Goal: Task Accomplishment & Management: Manage account settings

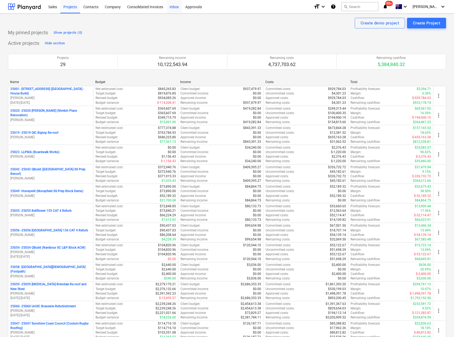
click at [177, 6] on div "Inbox" at bounding box center [174, 7] width 16 height 14
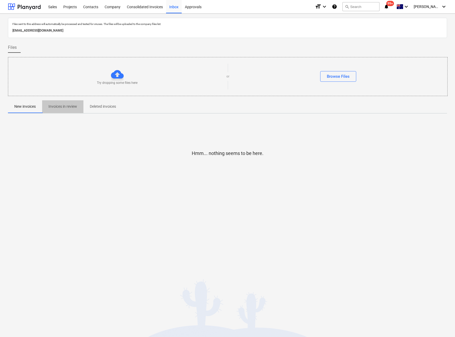
click at [61, 106] on p "Invoices in review" at bounding box center [63, 107] width 29 height 6
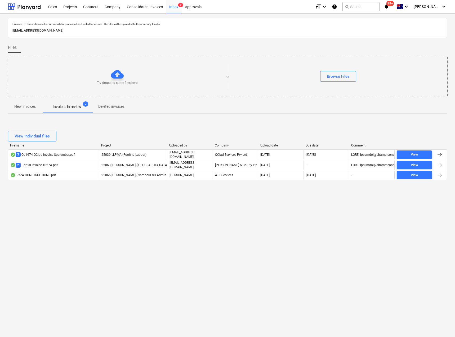
click at [62, 106] on p "Invoices in review" at bounding box center [67, 107] width 29 height 6
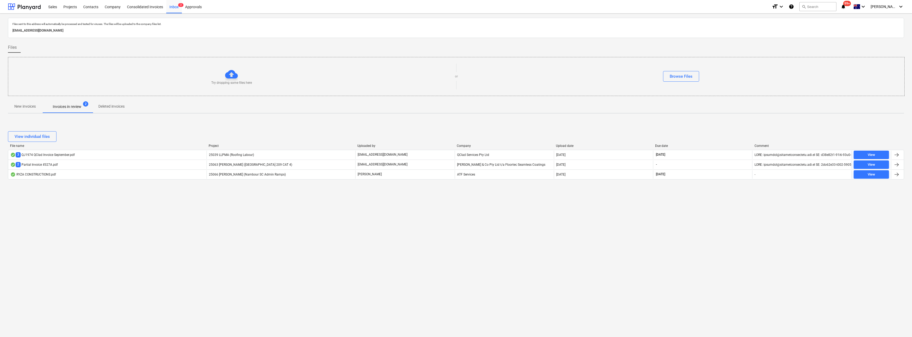
click at [24, 106] on p "New invoices" at bounding box center [24, 107] width 21 height 6
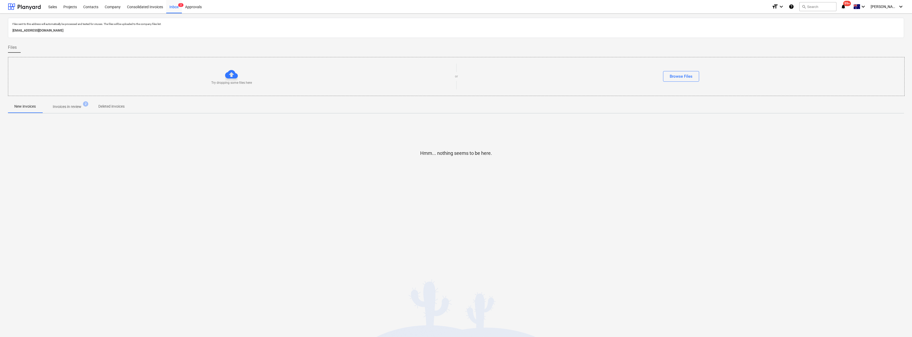
click at [64, 108] on p "Invoices in review" at bounding box center [67, 107] width 29 height 6
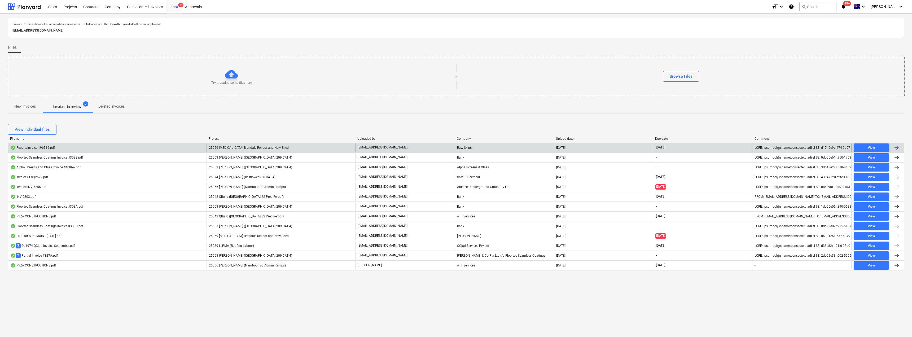
click at [246, 146] on span "25059 Iplex Brendale Re-roof and New Shed" at bounding box center [249, 148] width 80 height 4
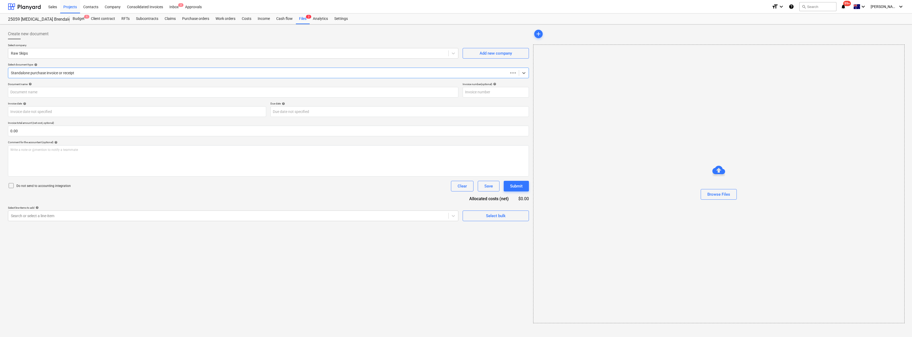
type input "196516"
type input "30 Sep 2025"
type input "31 Oct 2025"
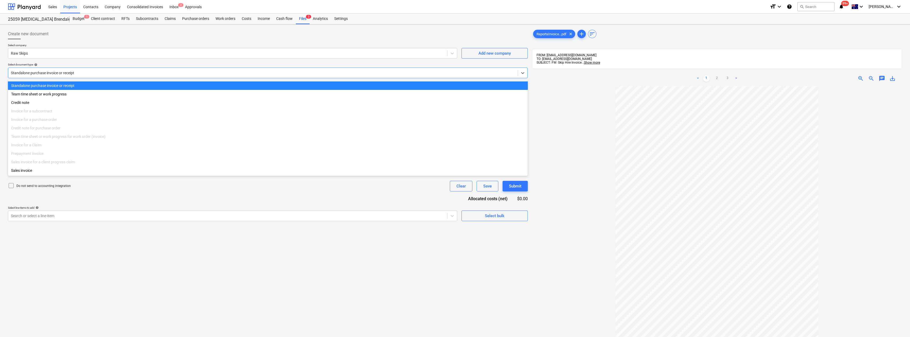
click at [70, 74] on div at bounding box center [263, 72] width 504 height 5
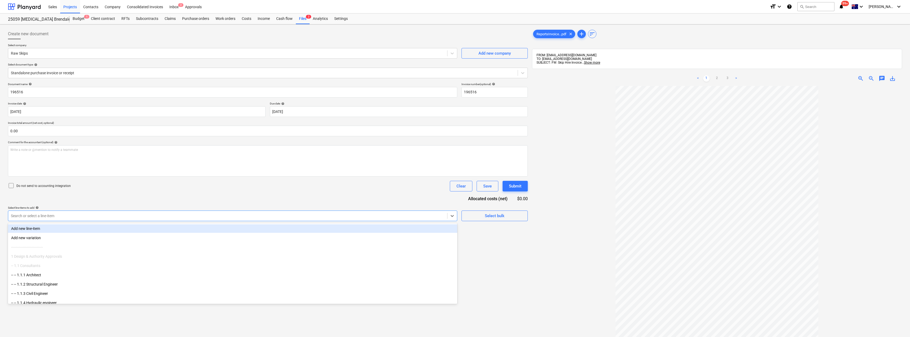
click at [76, 218] on div at bounding box center [228, 215] width 434 height 5
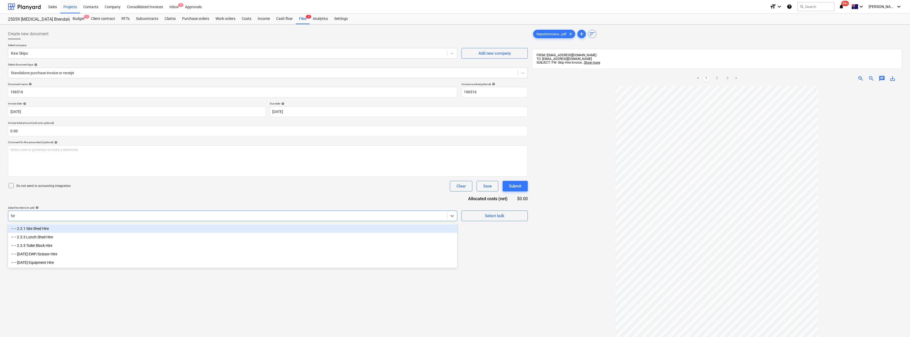
type input "hire"
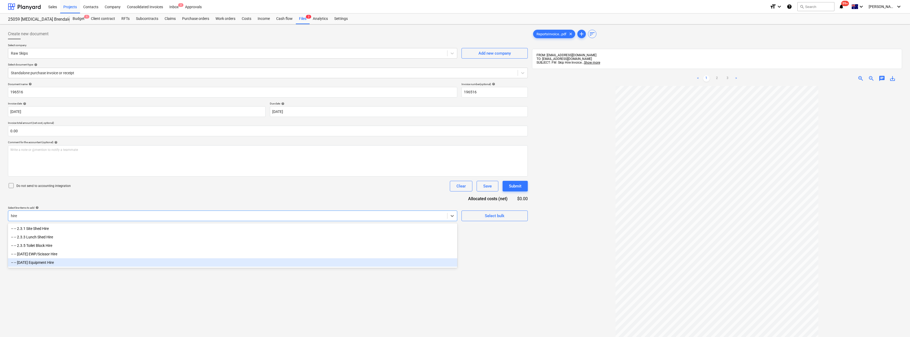
click at [51, 263] on div "-- -- 2.4.11 Equipment Hire" at bounding box center [232, 262] width 449 height 8
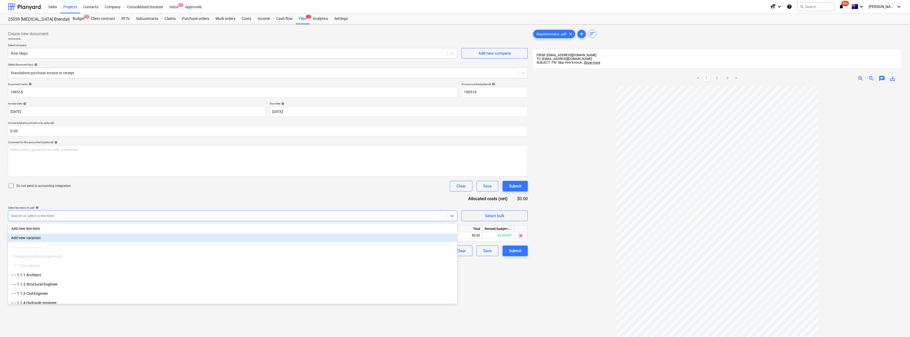
click at [455, 82] on div "< 1 2 3 >" at bounding box center [717, 78] width 121 height 15
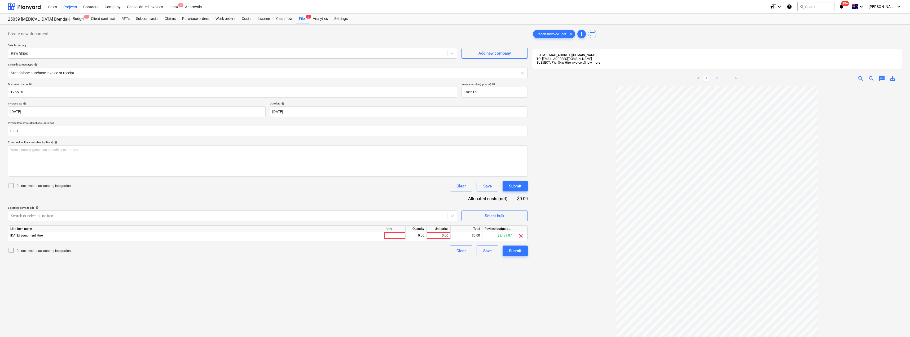
click at [455, 81] on link "2" at bounding box center [717, 78] width 6 height 6
click at [455, 78] on link "3" at bounding box center [728, 78] width 6 height 6
click at [455, 77] on link "1" at bounding box center [706, 78] width 6 height 6
click at [385, 235] on div at bounding box center [394, 235] width 21 height 7
type input "Item"
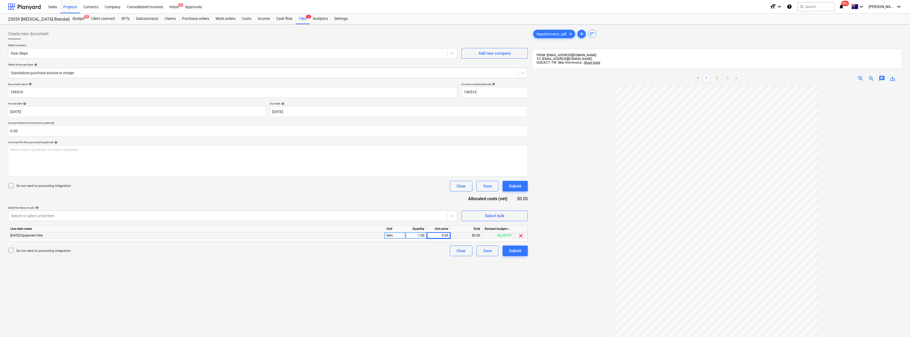
click at [455, 78] on link "3" at bounding box center [728, 78] width 6 height 6
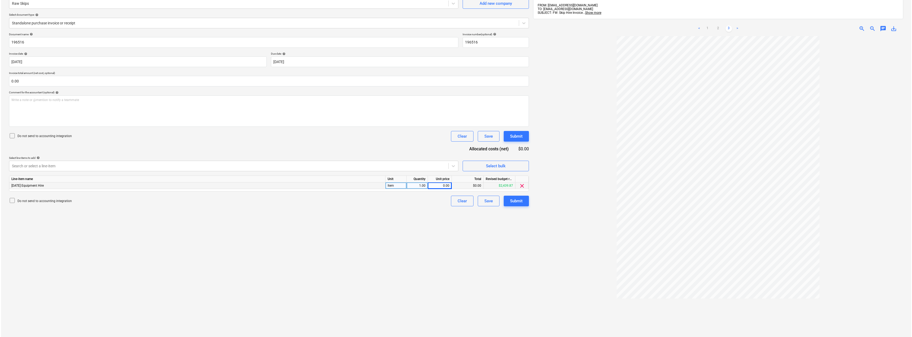
scroll to position [53, 0]
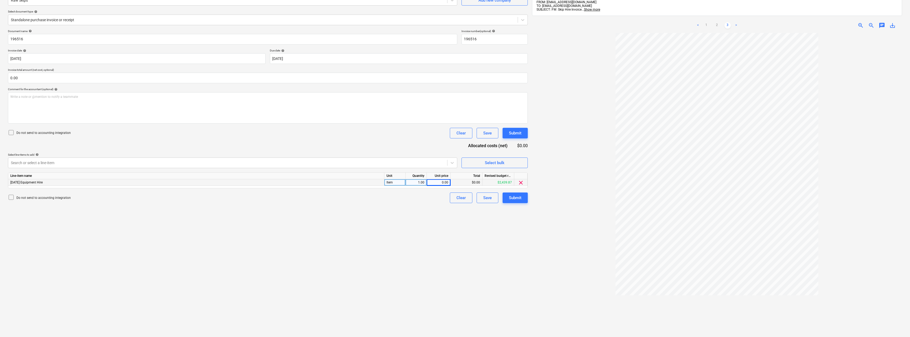
click at [442, 182] on div "0.00" at bounding box center [438, 182] width 19 height 7
type input "12549.94"
click at [406, 138] on div "Do not send to accounting integration Clear Save Submit" at bounding box center [268, 133] width 520 height 11
click at [455, 197] on div "Submit" at bounding box center [515, 197] width 12 height 7
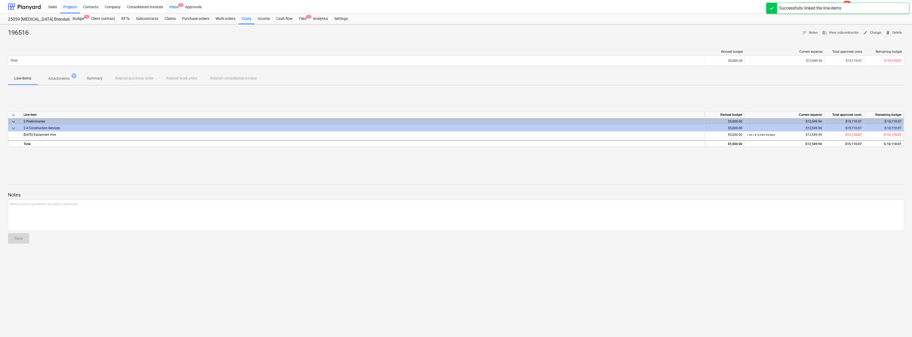
click at [177, 5] on div "Inbox 2" at bounding box center [174, 7] width 16 height 14
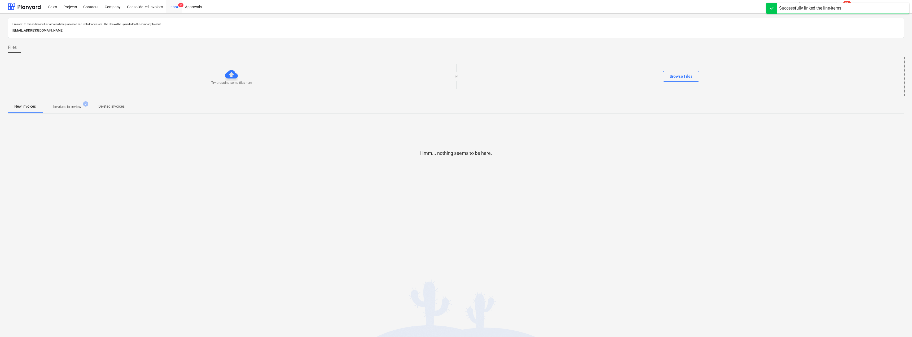
click at [73, 101] on button "Invoices in review 2" at bounding box center [67, 106] width 50 height 13
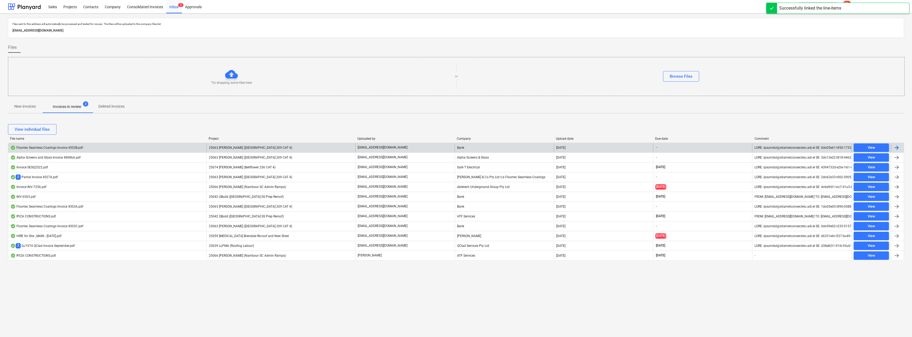
click at [261, 147] on span "25063 [PERSON_NAME] ([GEOGRAPHIC_DATA] 209 CAT 4)" at bounding box center [250, 148] width 83 height 4
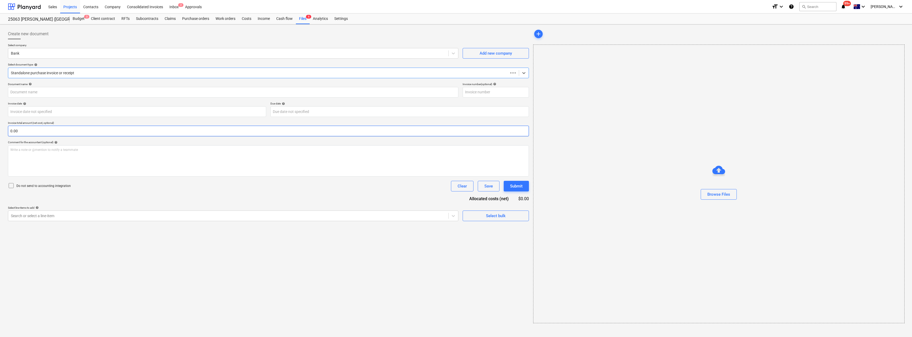
type input "303B"
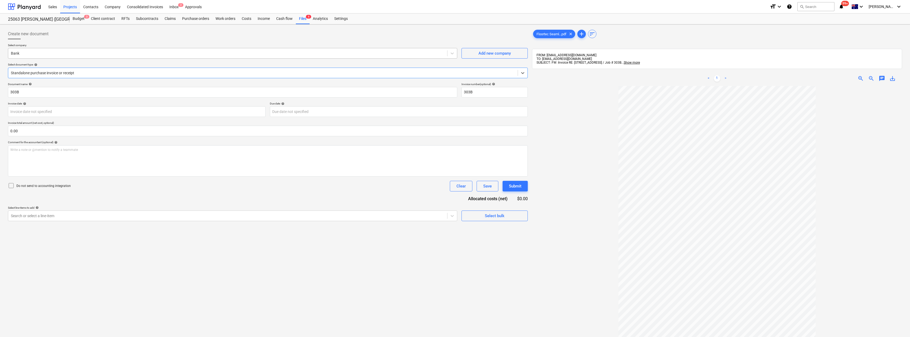
click at [56, 52] on div at bounding box center [228, 53] width 434 height 5
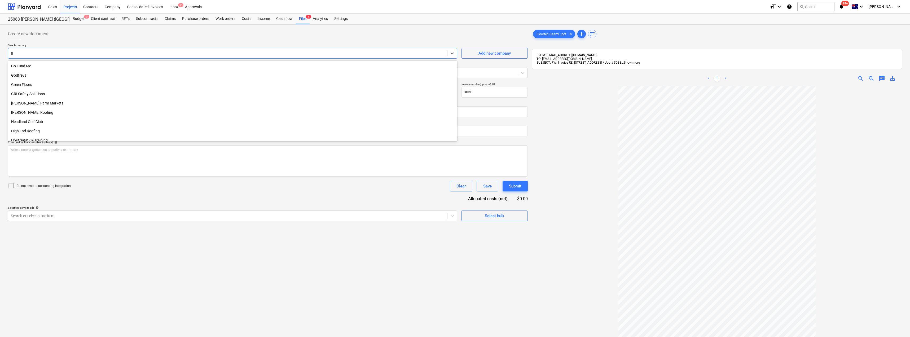
scroll to position [115, 0]
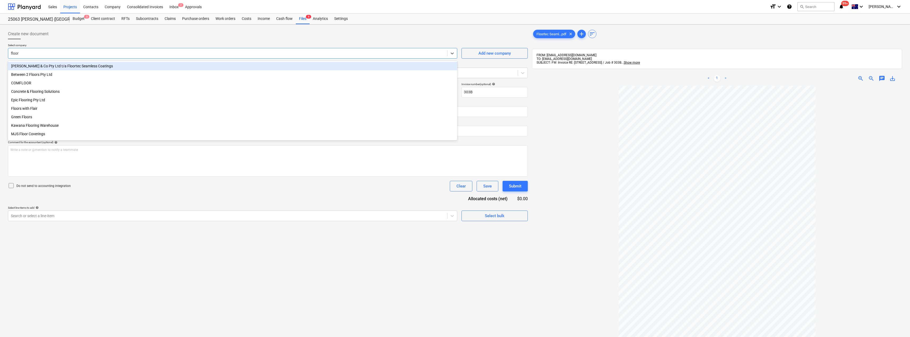
type input "floort"
click at [67, 67] on div "Baxter Philip & Co Pty Ltd t/a Floortec Seamless Coatings" at bounding box center [232, 66] width 449 height 8
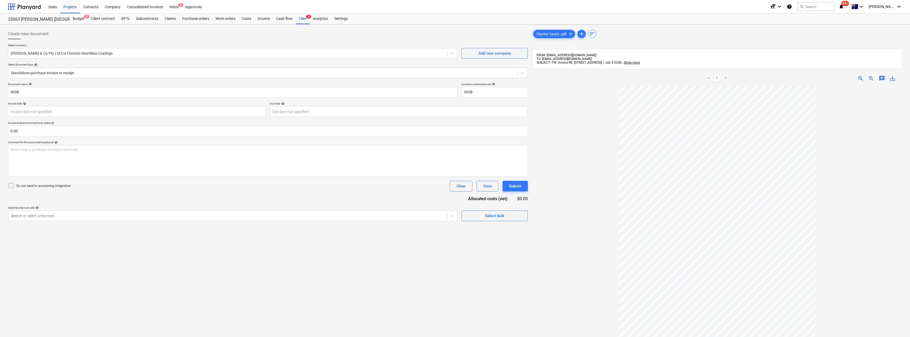
click at [99, 35] on div "Create new document" at bounding box center [268, 34] width 520 height 11
click at [76, 76] on div at bounding box center [263, 72] width 504 height 5
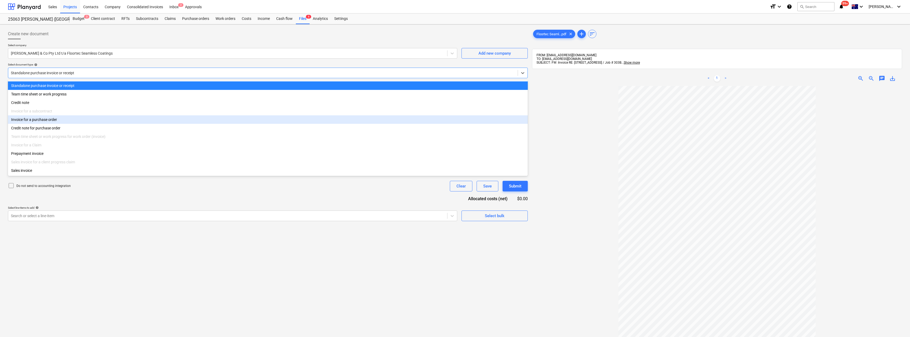
click at [47, 122] on div "Invoice for a purchase order" at bounding box center [268, 119] width 520 height 8
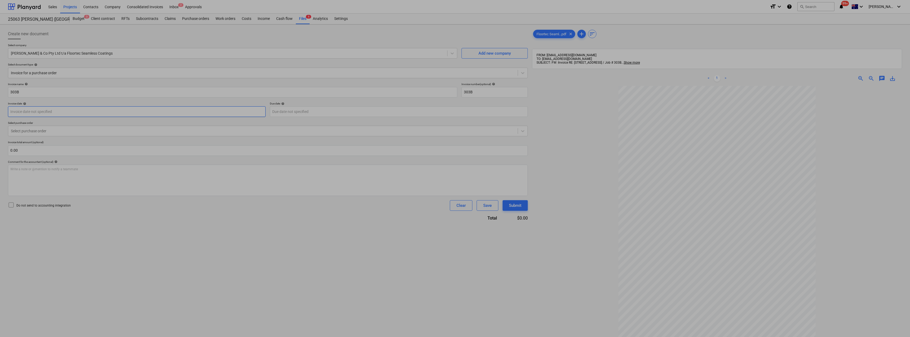
click at [34, 110] on body "Sales Projects Contacts Company Consolidated Invoices Inbox 2 Approvals format_…" at bounding box center [455, 168] width 910 height 337
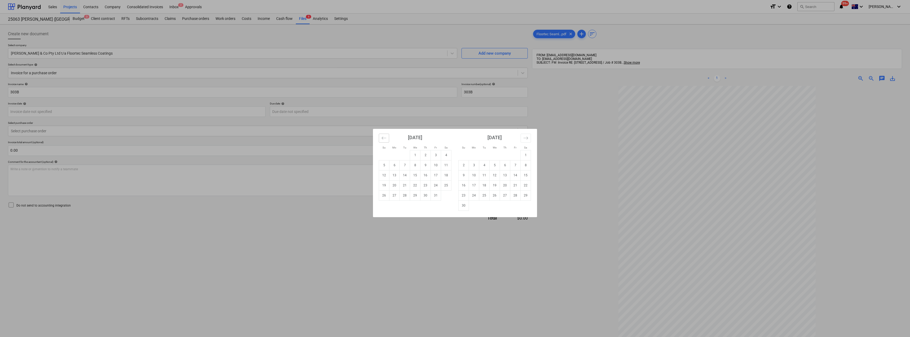
click at [384, 139] on icon "Move backward to switch to the previous month." at bounding box center [384, 137] width 5 height 5
click at [436, 185] on td "26" at bounding box center [436, 185] width 10 height 10
type input "26 Sep 2025"
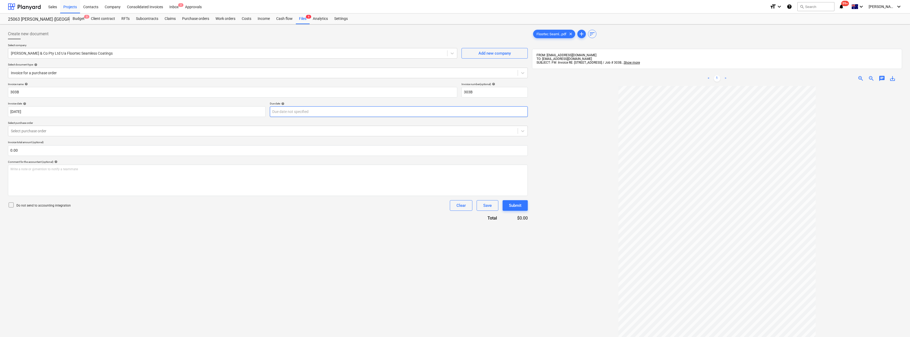
click at [320, 112] on body "Sales Projects Contacts Company Consolidated Invoices Inbox 2 Approvals format_…" at bounding box center [455, 168] width 910 height 337
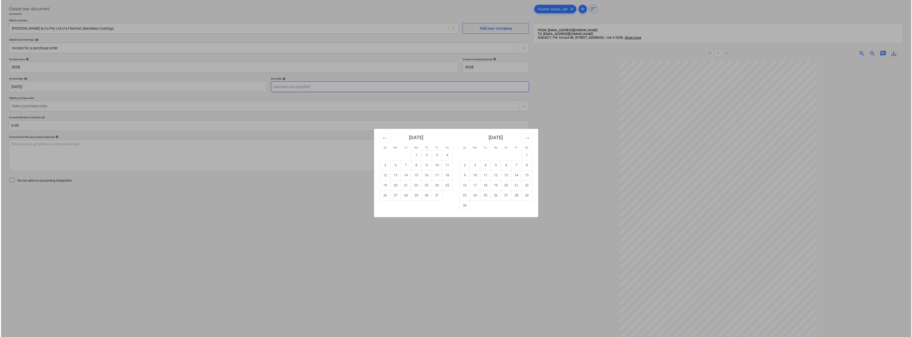
scroll to position [22, 0]
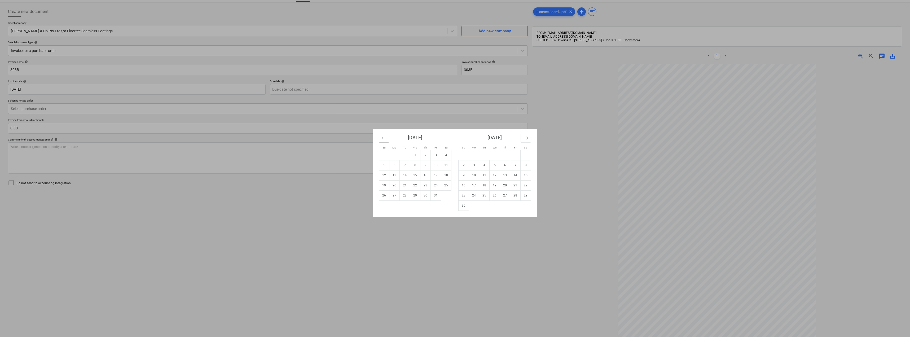
click at [386, 138] on icon "Move backward to switch to the previous month." at bounding box center [384, 137] width 5 height 5
click at [455, 166] on td "10" at bounding box center [515, 165] width 10 height 10
type input "10 Oct 2025"
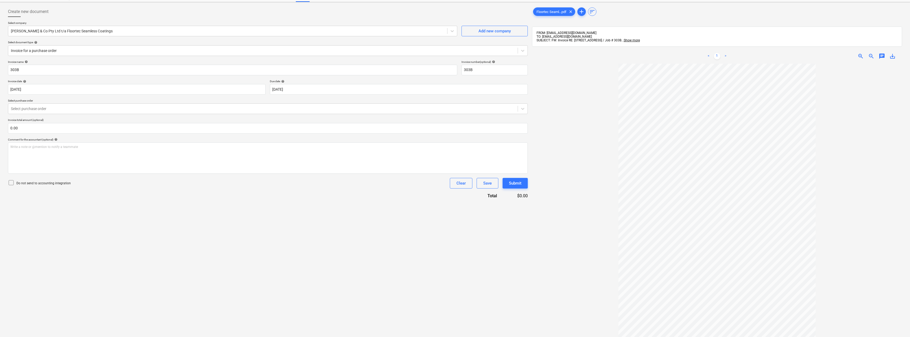
click at [455, 117] on div at bounding box center [717, 225] width 370 height 322
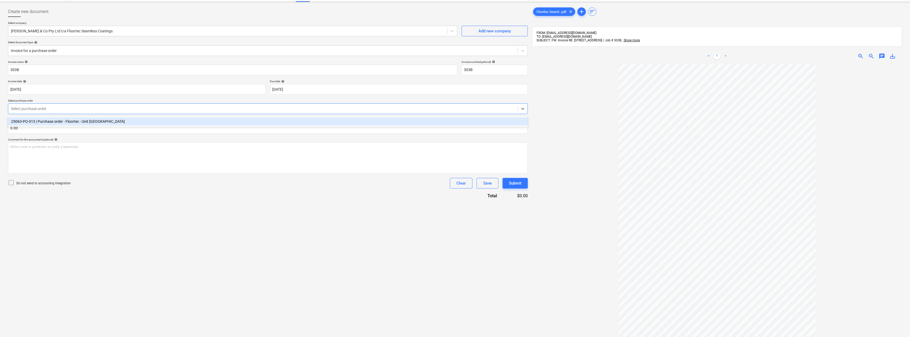
click at [55, 109] on div at bounding box center [263, 108] width 504 height 5
click at [59, 120] on div "25063-PO-013 | Purchase order - Floortec - Unit 209 Chancellor Park Retirment V…" at bounding box center [268, 121] width 520 height 8
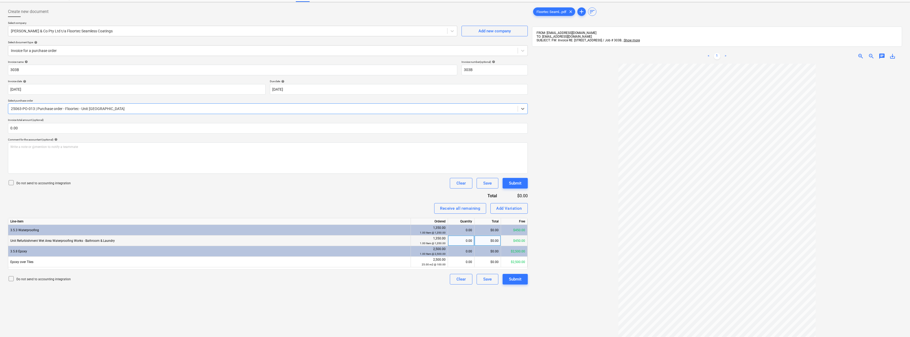
click at [455, 239] on div "$0.00" at bounding box center [488, 240] width 27 height 11
type input "450"
click at [455, 260] on div "$0.00" at bounding box center [488, 262] width 27 height 11
type input "450"
click at [397, 191] on div "Invoice name help 303B Invoice number (optional) help 303B Invoice date help 26…" at bounding box center [268, 172] width 520 height 224
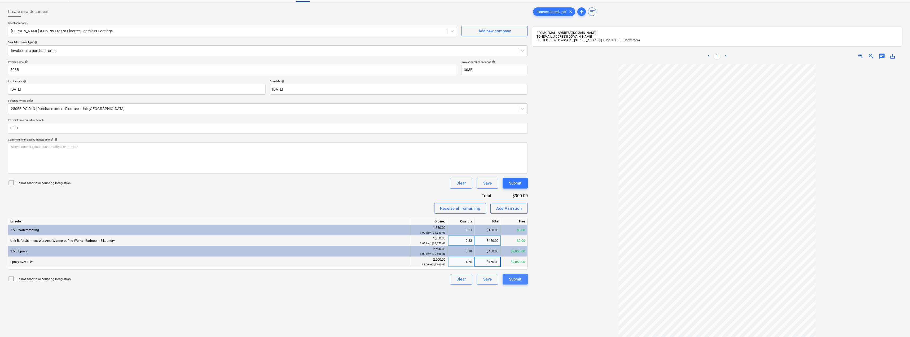
click at [455, 276] on div "Submit" at bounding box center [515, 279] width 12 height 7
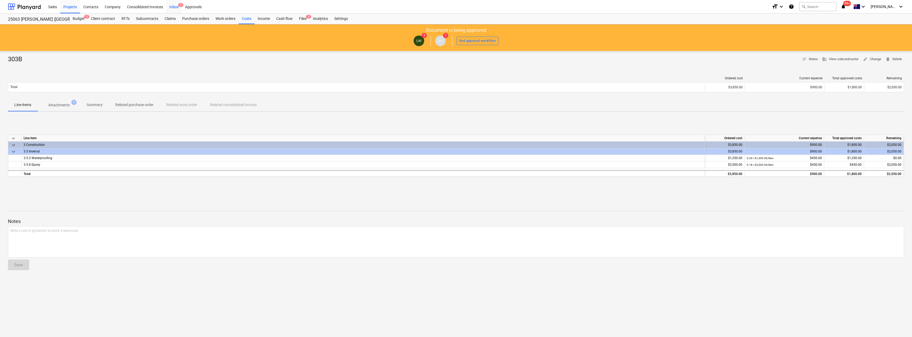
click at [172, 6] on div "Inbox 2" at bounding box center [174, 7] width 16 height 14
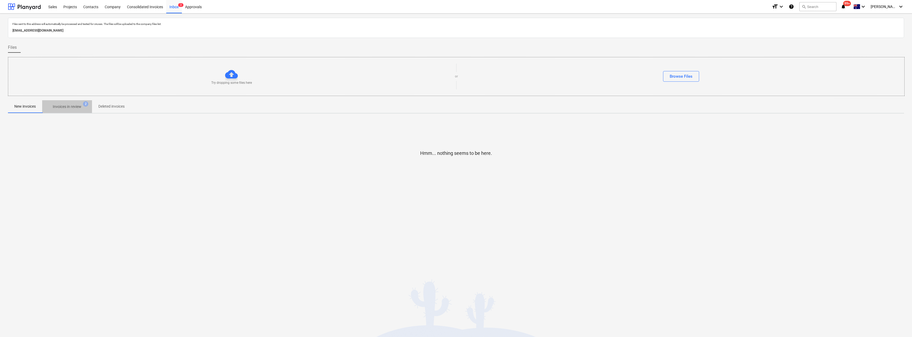
click at [68, 106] on p "Invoices in review" at bounding box center [67, 107] width 29 height 6
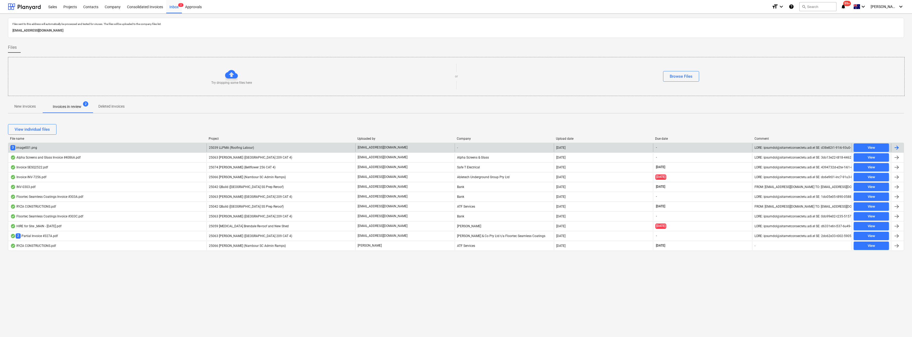
click at [391, 148] on p "invoices@ryzaconstructions.com.au" at bounding box center [383, 147] width 50 height 5
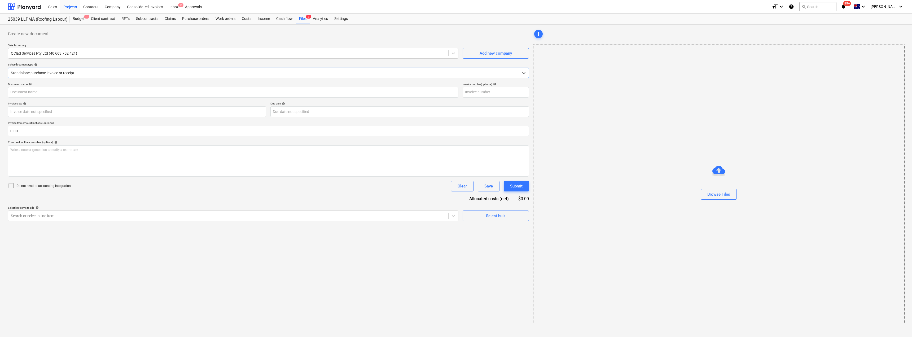
type input "0196"
type input "01 Oct 2025"
type input "15 Oct 2025"
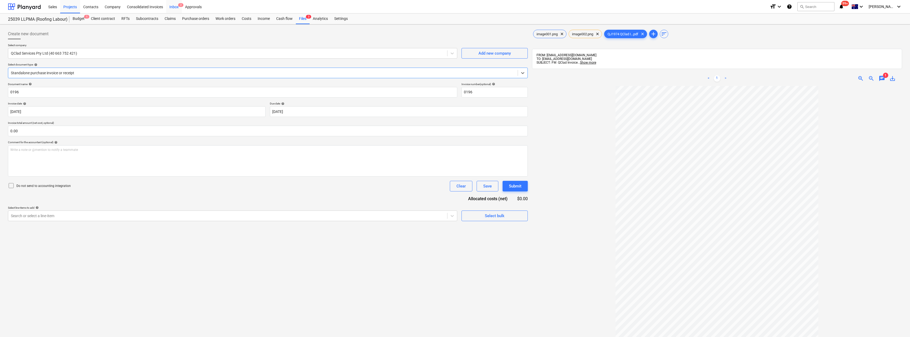
click at [174, 6] on div "Inbox 2" at bounding box center [174, 7] width 16 height 14
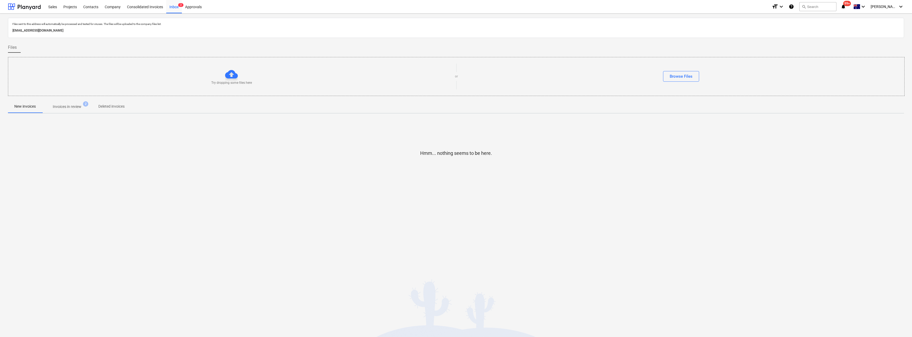
click at [71, 105] on p "Invoices in review" at bounding box center [67, 107] width 29 height 6
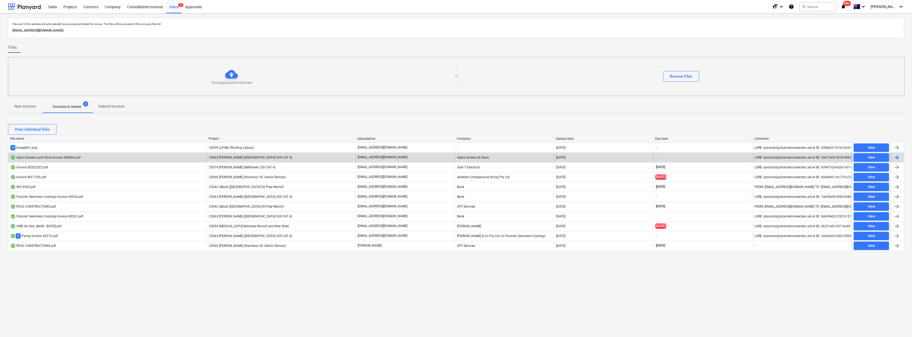
click at [375, 157] on p "invoices@ryzaconstructions.com.au" at bounding box center [383, 157] width 50 height 5
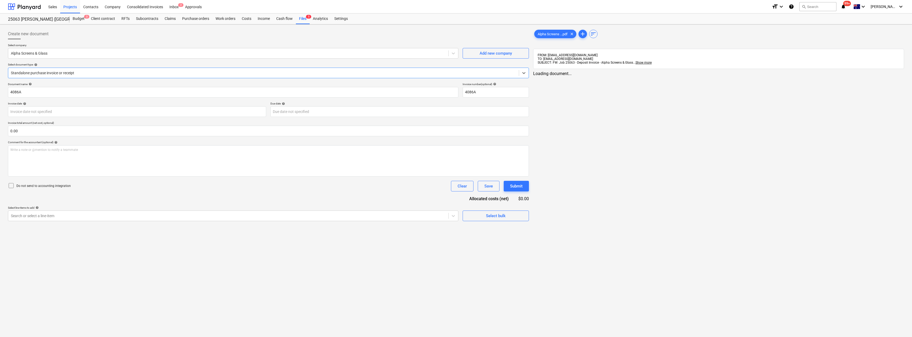
type input "4086A"
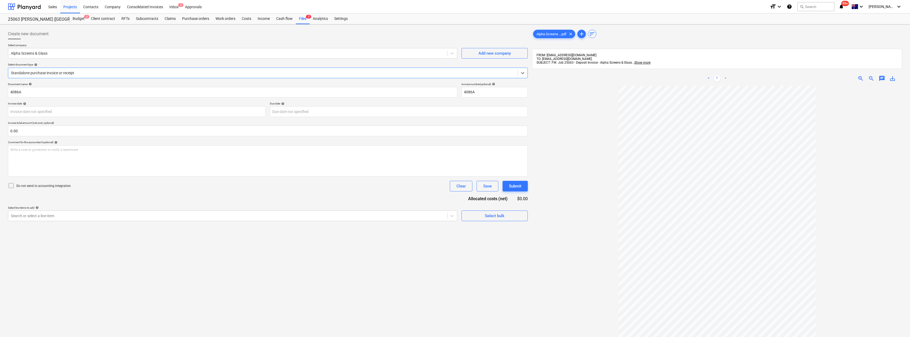
click at [62, 70] on div "Standalone purchase invoice or receipt" at bounding box center [263, 72] width 510 height 7
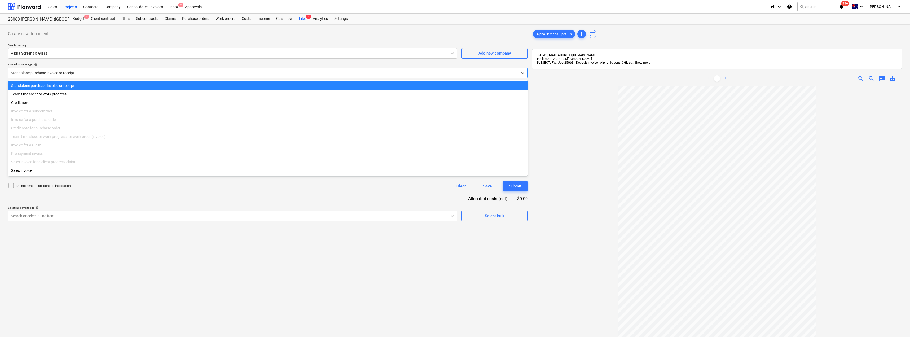
click at [62, 70] on div "Standalone purchase invoice or receipt" at bounding box center [263, 72] width 510 height 7
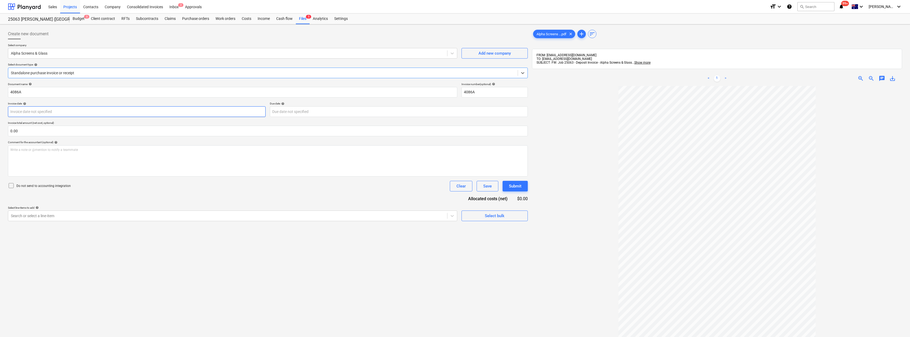
click at [45, 111] on body "Sales Projects Contacts Company Consolidated Invoices Inbox 2 Approvals format_…" at bounding box center [455, 168] width 910 height 337
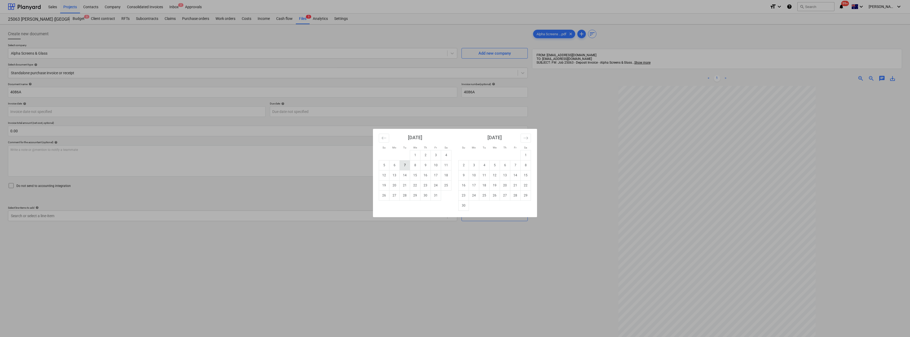
click at [407, 165] on td "7" at bounding box center [405, 165] width 10 height 10
type input "07 Oct 2025"
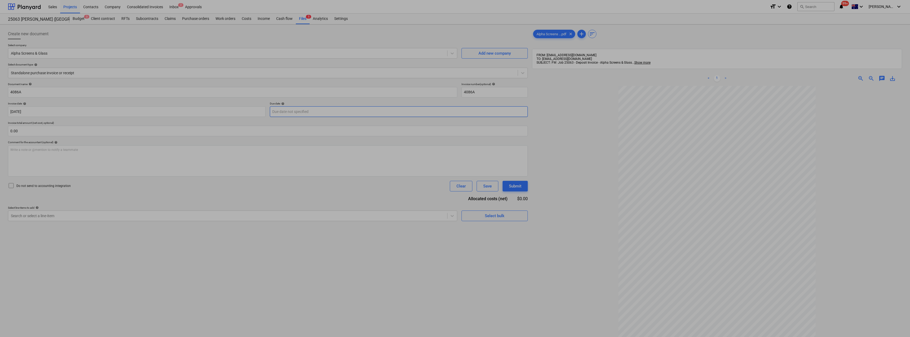
click at [305, 111] on body "Sales Projects Contacts Company Consolidated Invoices Inbox 2 Approvals format_…" at bounding box center [455, 168] width 910 height 337
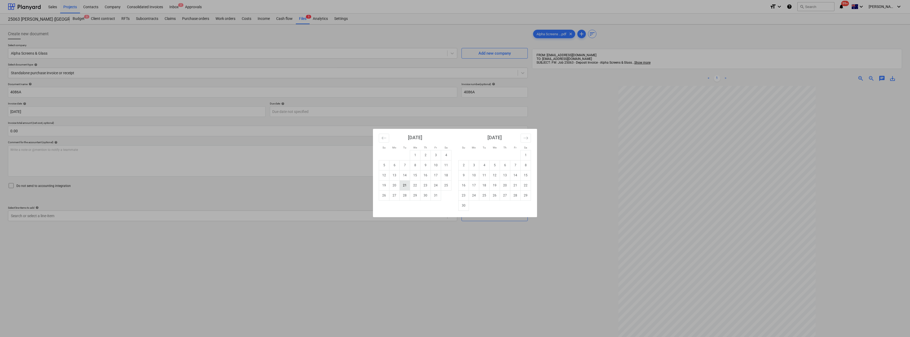
click at [407, 185] on td "21" at bounding box center [405, 185] width 10 height 10
type input "21 Oct 2025"
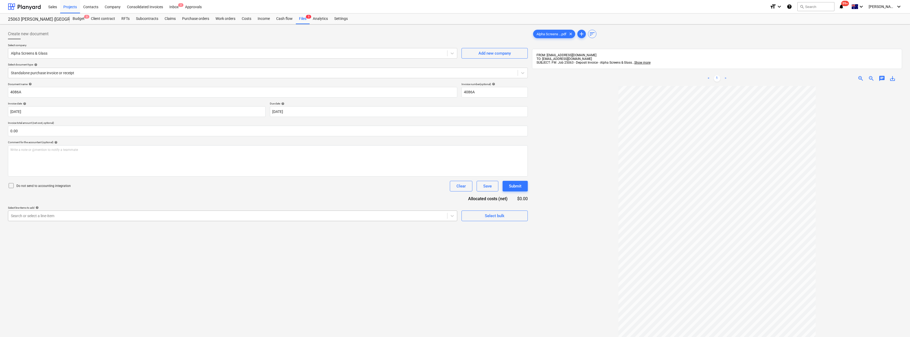
click at [71, 216] on div at bounding box center [228, 215] width 434 height 5
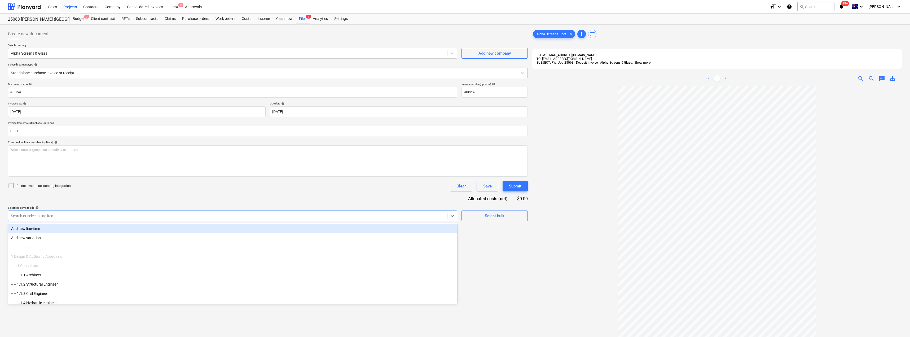
click at [53, 69] on div "Standalone purchase invoice or receipt" at bounding box center [263, 72] width 510 height 7
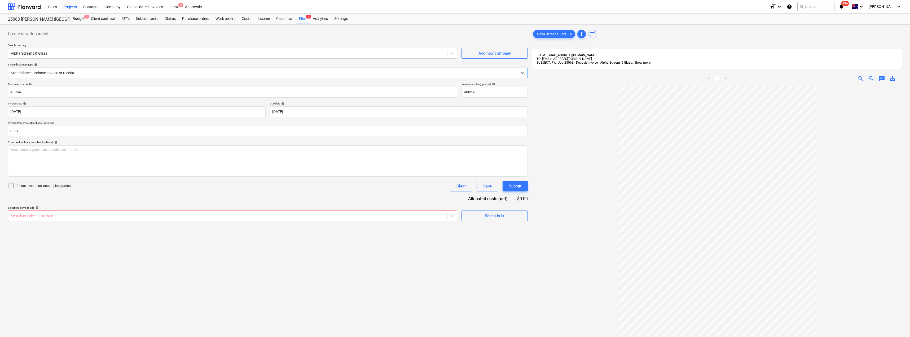
click at [53, 69] on div "Standalone purchase invoice or receipt" at bounding box center [263, 72] width 510 height 7
click at [45, 216] on div at bounding box center [228, 215] width 434 height 5
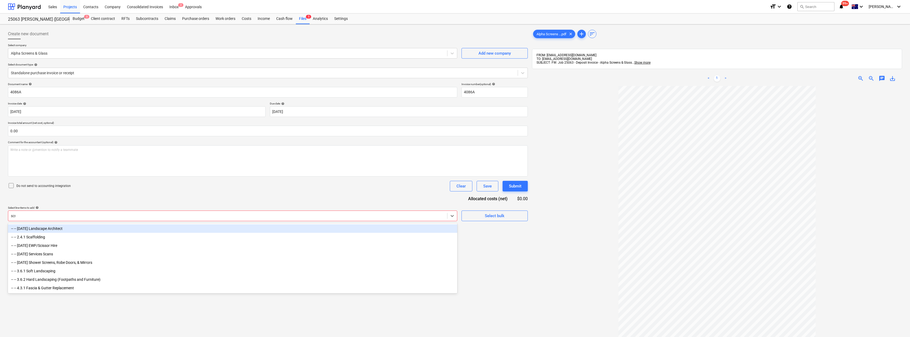
type input "scre"
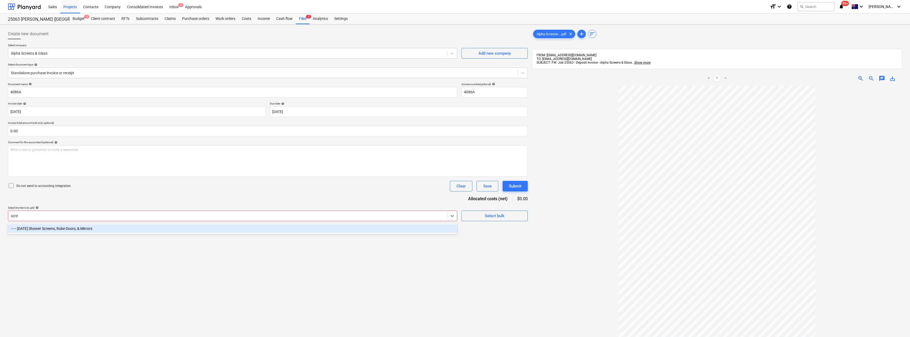
click at [69, 227] on div "-- -- 3.5.10 Shower Screens, Robe Doors, & Mirrors" at bounding box center [232, 228] width 449 height 8
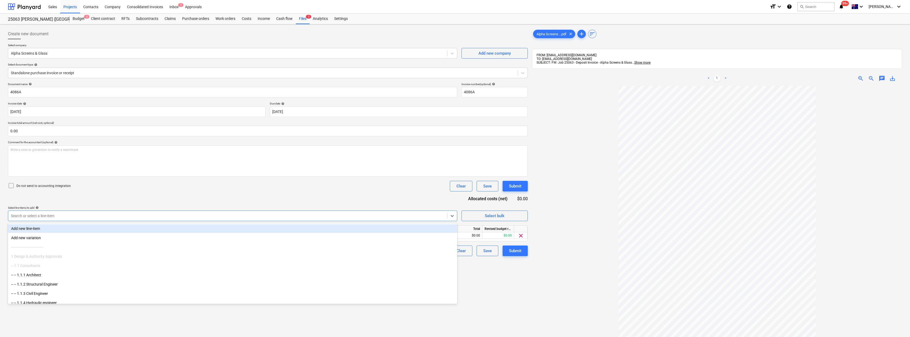
click at [124, 193] on div "Document name help 4086A Invoice number (optional) help 4086A Invoice date help…" at bounding box center [268, 169] width 520 height 174
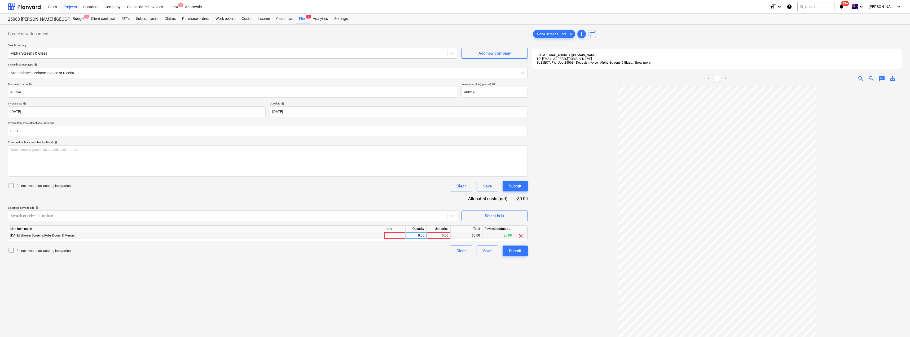
click at [403, 233] on div at bounding box center [394, 235] width 21 height 7
type input "Item"
type input "2"
type input "257.80"
click at [386, 190] on div "Do not send to accounting integration Clear Save Submit" at bounding box center [268, 186] width 520 height 11
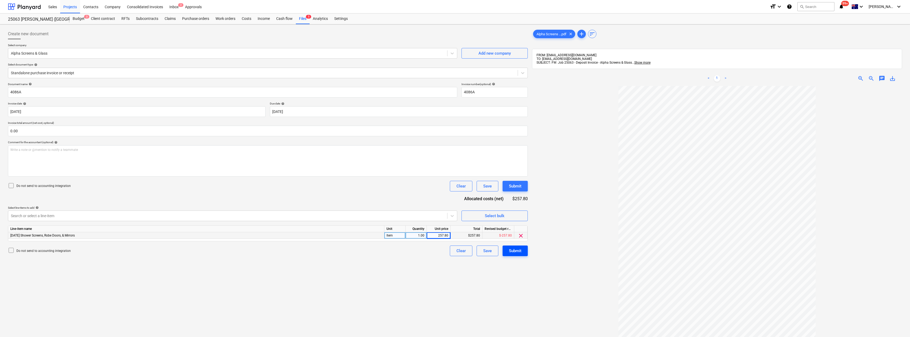
click at [455, 253] on div "Submit" at bounding box center [515, 250] width 12 height 7
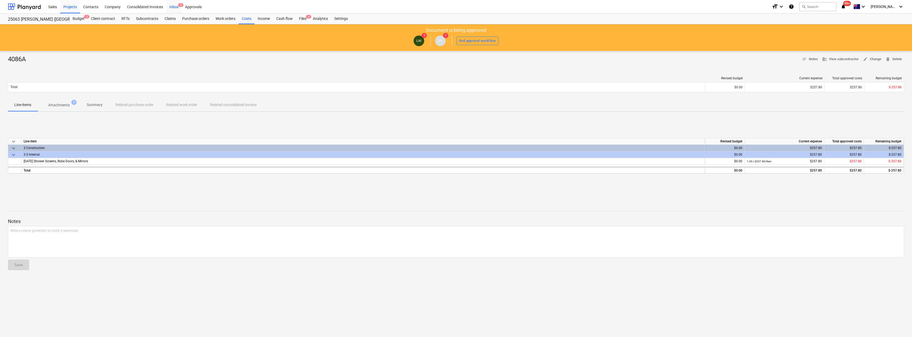
click at [178, 6] on div "Inbox 2" at bounding box center [174, 7] width 16 height 14
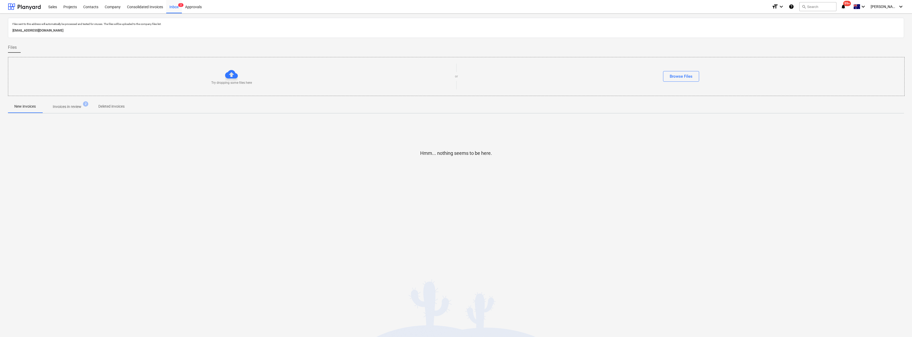
click at [71, 110] on span "Invoices in review 2" at bounding box center [67, 107] width 50 height 10
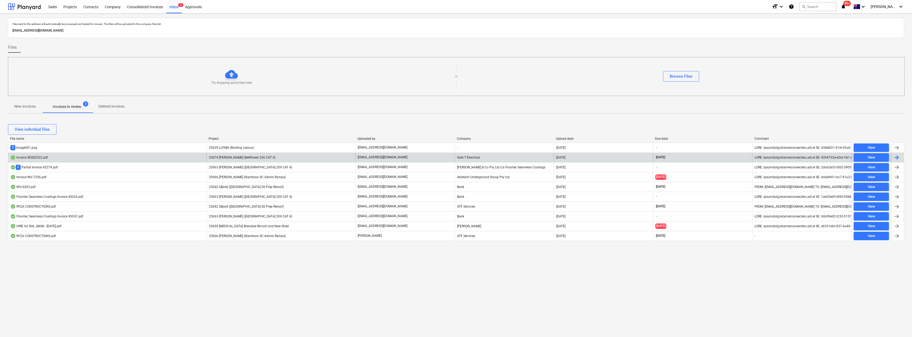
click at [252, 158] on span "25074 [PERSON_NAME] (Bellflower 256 CAT 4)" at bounding box center [242, 158] width 67 height 4
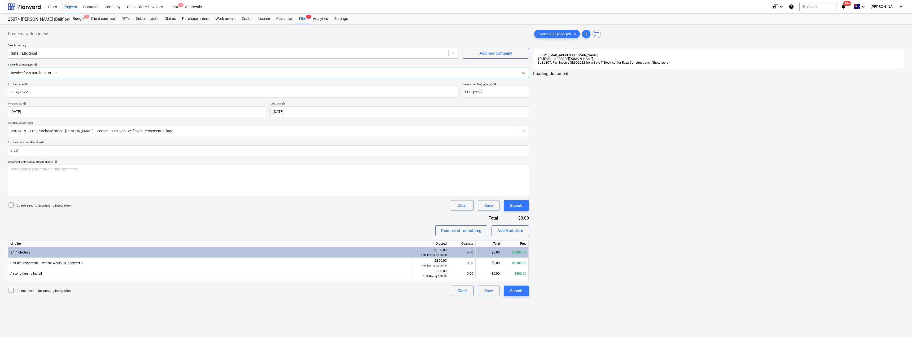
type input "SESQ2522"
type input "14 Oct 2025"
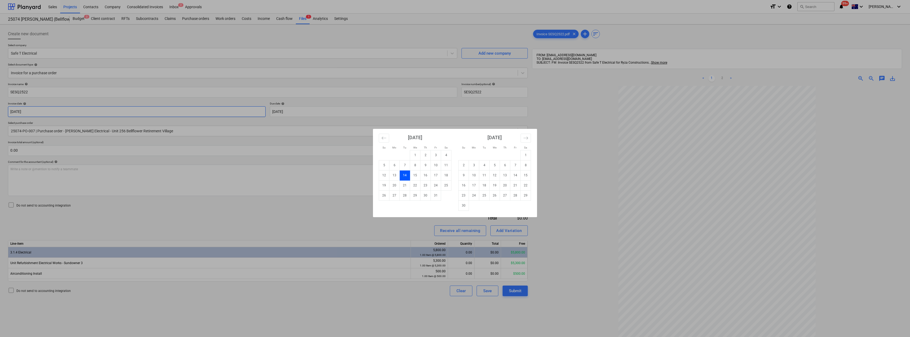
click at [97, 112] on body "Sales Projects Contacts Company Consolidated Invoices Inbox 2 Approvals format_…" at bounding box center [455, 168] width 910 height 337
click at [405, 163] on td "7" at bounding box center [405, 165] width 10 height 10
type input "07 Oct 2025"
click at [343, 115] on body "Sales Projects Contacts Company Consolidated Invoices Inbox 2 Approvals format_…" at bounding box center [455, 168] width 910 height 337
click at [405, 186] on td "21" at bounding box center [405, 185] width 10 height 10
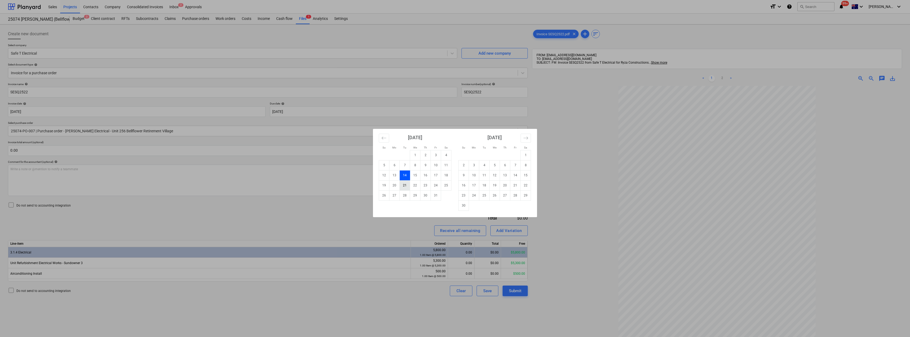
type input "21 Oct 2025"
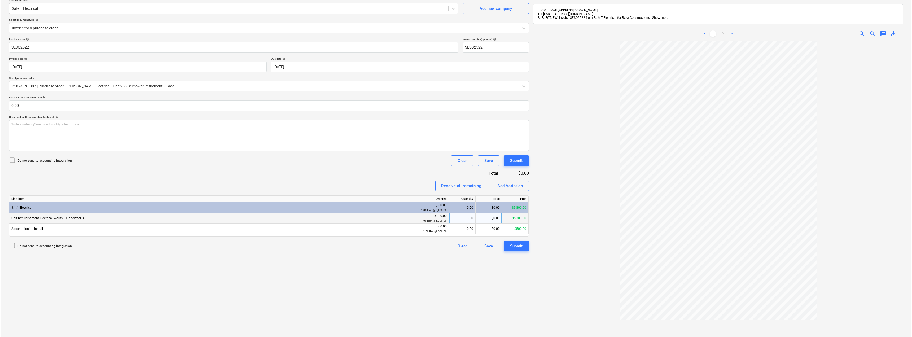
scroll to position [53, 0]
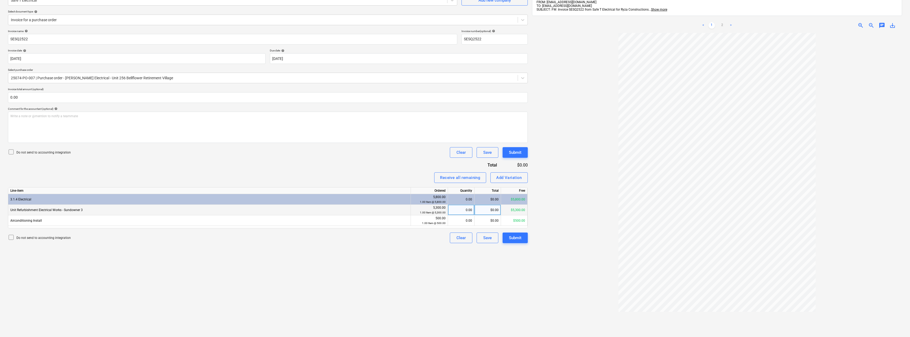
click at [455, 208] on div "$0.00" at bounding box center [488, 210] width 27 height 11
type input "2900"
click at [385, 166] on div "Invoice name help SESQ2522 Invoice number (optional) help SESQ2522 Invoice date…" at bounding box center [268, 136] width 520 height 214
click at [455, 237] on div "Submit" at bounding box center [515, 237] width 12 height 7
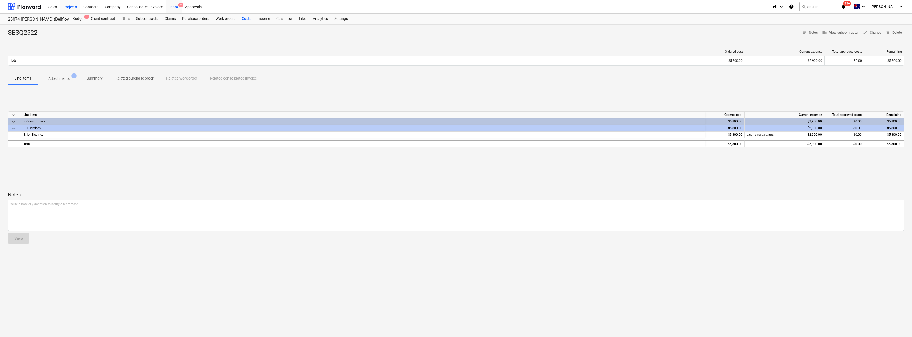
click at [174, 3] on div "Inbox 2" at bounding box center [174, 7] width 16 height 14
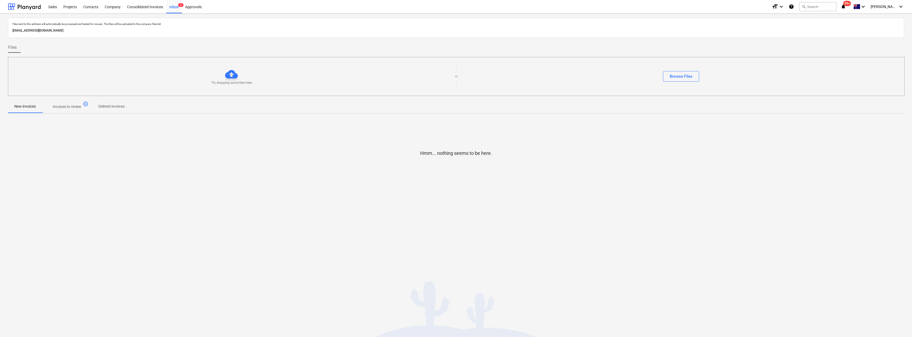
click at [66, 108] on p "Invoices in review" at bounding box center [67, 107] width 29 height 6
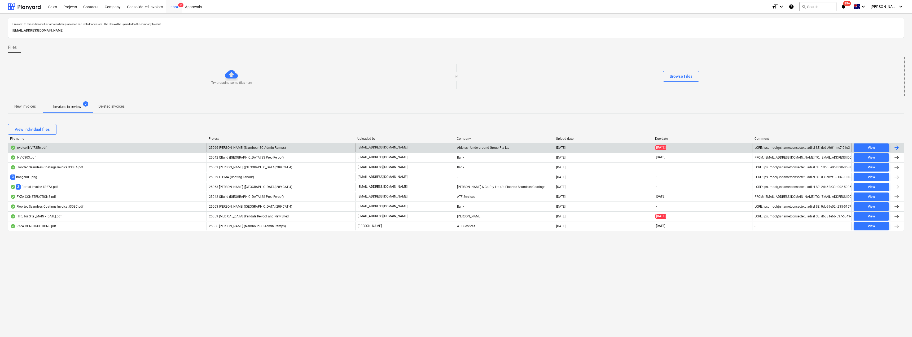
click at [387, 147] on p "invoices@ryzaconstructions.com.au" at bounding box center [383, 147] width 50 height 5
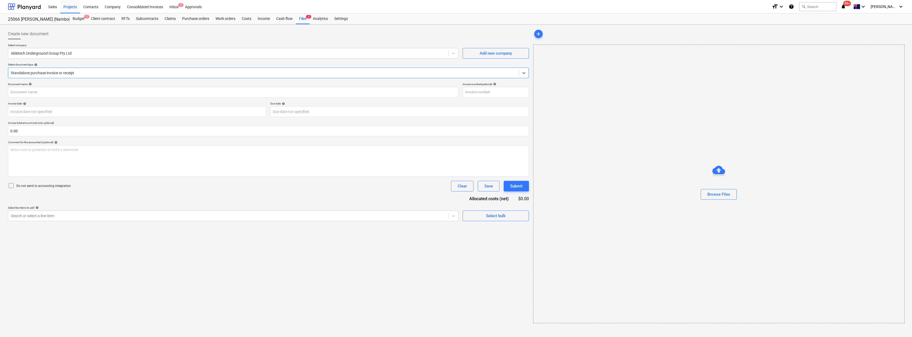
type input "INV-7256"
type input "29 Sep 2025"
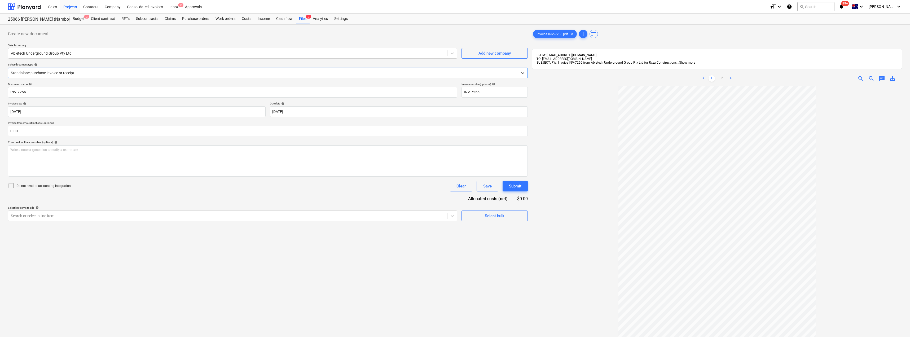
click at [75, 75] on div at bounding box center [263, 72] width 504 height 5
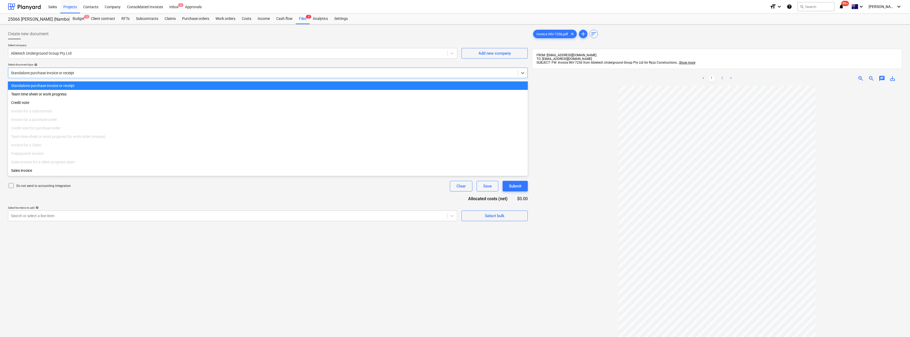
click at [75, 75] on div at bounding box center [263, 72] width 504 height 5
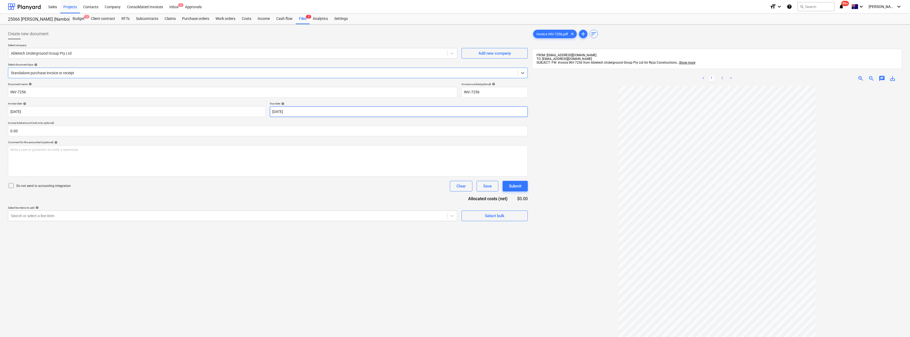
click at [308, 110] on body "Sales Projects Contacts Company Consolidated Invoices Inbox 2 Approvals format_…" at bounding box center [455, 168] width 910 height 337
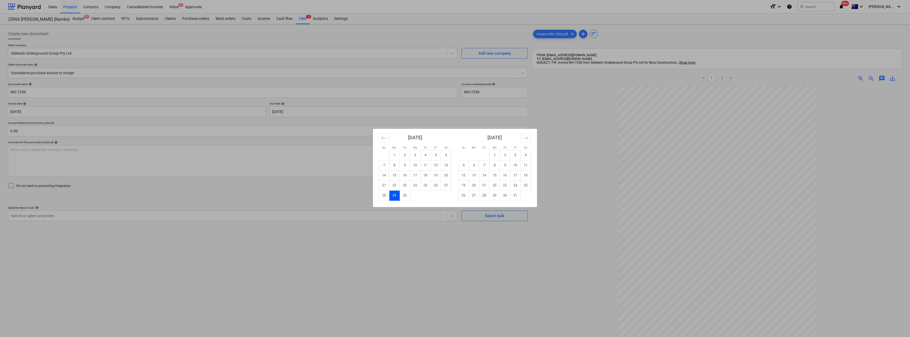
click at [455, 75] on div "Su Mo Tu We Th Fr Sa Su Mo Tu We Th Fr Sa August 2025 1 2 3 4 5 6 7 8 9 10 11 1…" at bounding box center [455, 168] width 910 height 337
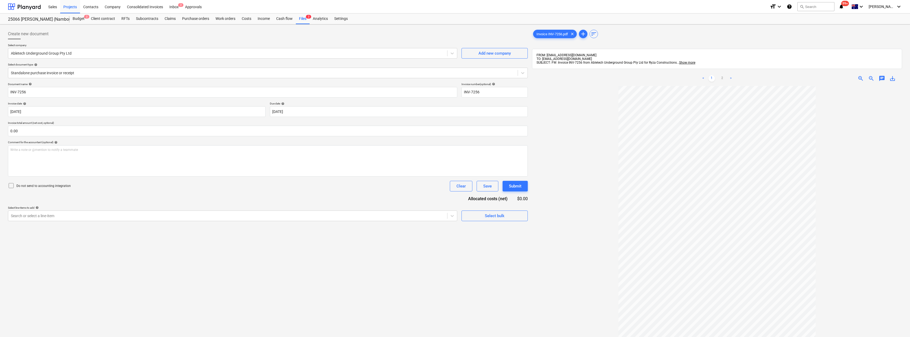
click at [455, 77] on link ">" at bounding box center [731, 78] width 6 height 6
click at [295, 110] on body "Sales Projects Contacts Company Consolidated Invoices Inbox 2 Approvals format_…" at bounding box center [455, 168] width 910 height 337
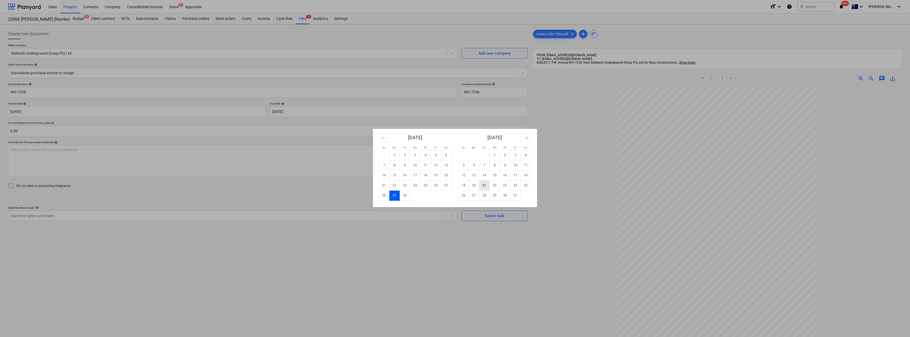
click at [455, 185] on td "21" at bounding box center [484, 185] width 10 height 10
type input "21 Oct 2025"
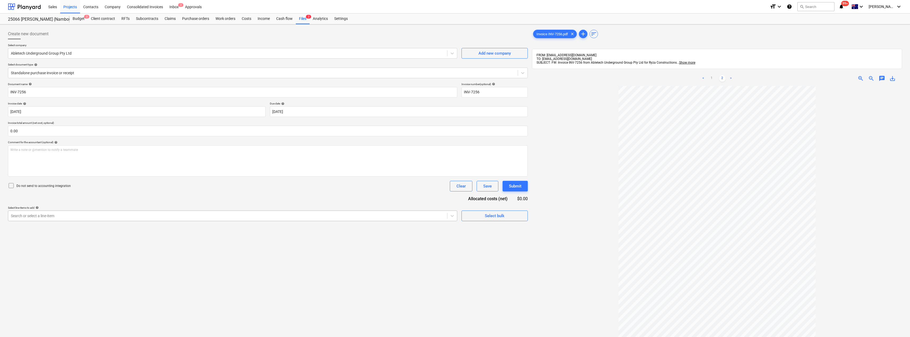
click at [92, 218] on div at bounding box center [228, 215] width 434 height 5
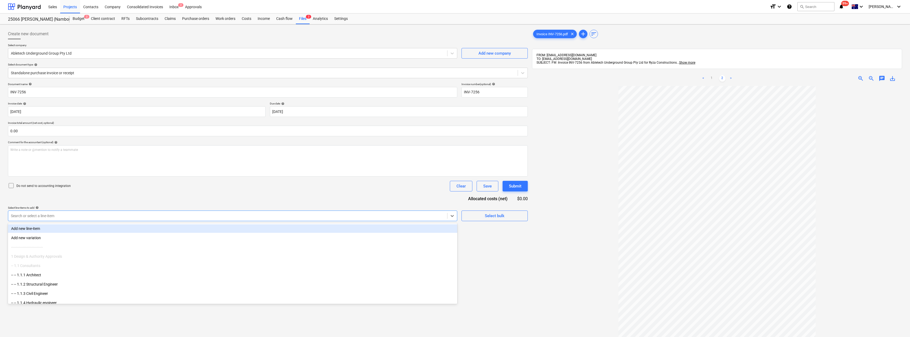
click at [455, 81] on link "<" at bounding box center [703, 78] width 6 height 6
click at [180, 220] on div "Search or select a line-item" at bounding box center [232, 216] width 449 height 11
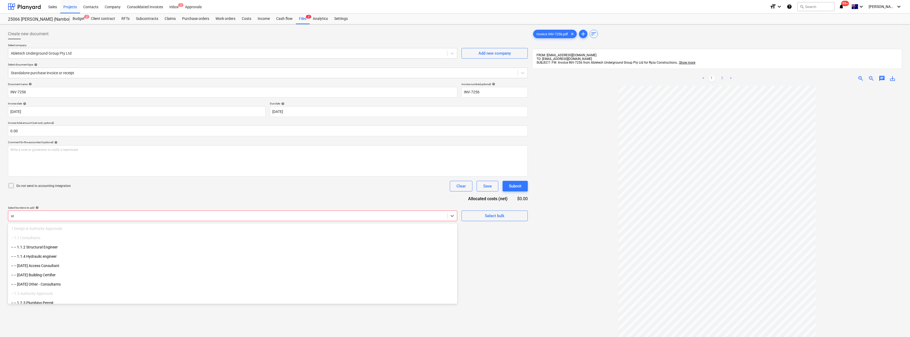
type input "u"
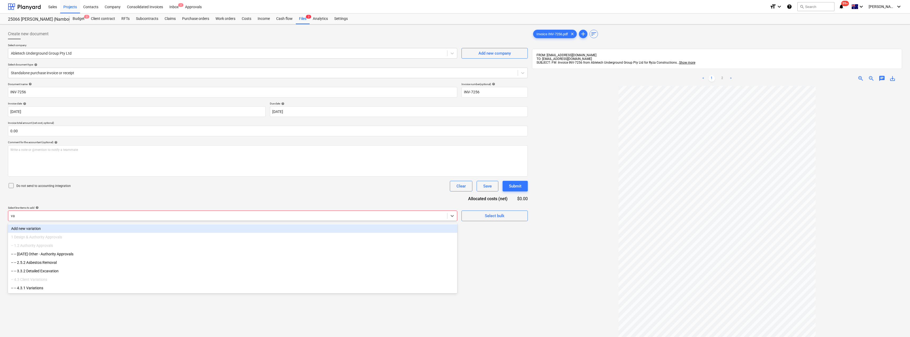
type input "v"
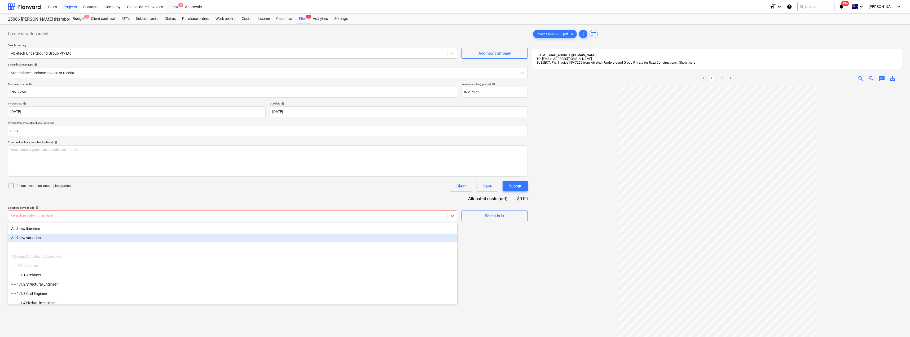
click at [173, 7] on div "Inbox 2" at bounding box center [174, 7] width 16 height 14
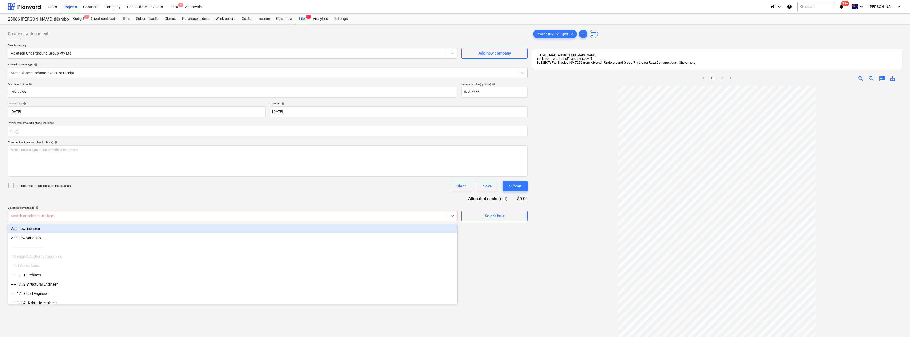
click at [46, 214] on div at bounding box center [228, 215] width 434 height 5
type input "det"
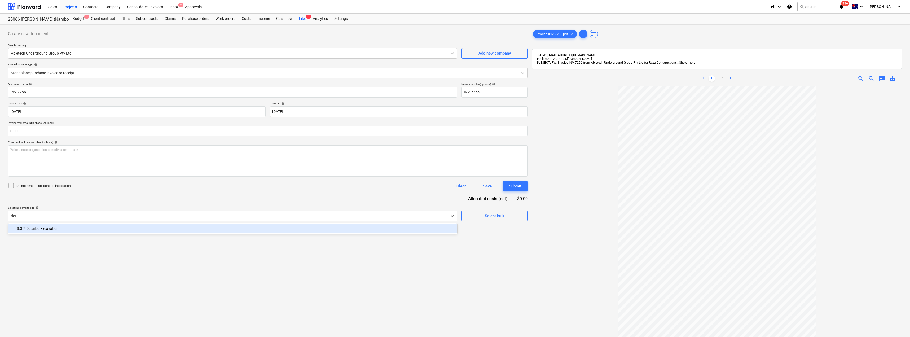
click at [46, 230] on div "-- -- 3.3.2 Detailed Excavation" at bounding box center [232, 228] width 449 height 8
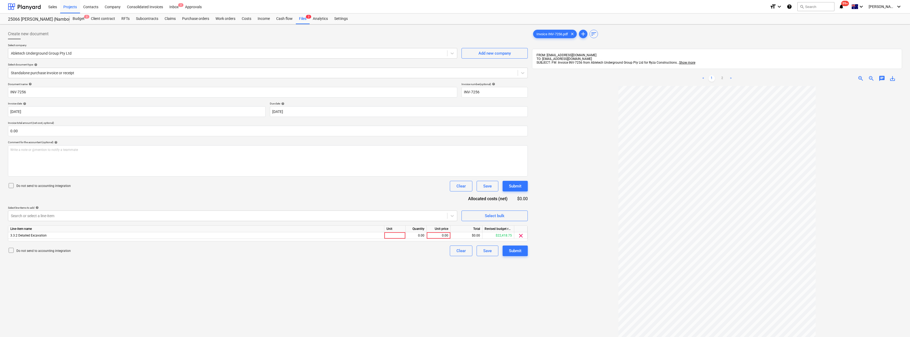
click at [122, 192] on div "Document name help INV-7256 Invoice number (optional) help INV-7256 Invoice dat…" at bounding box center [268, 169] width 520 height 174
click at [398, 237] on div at bounding box center [394, 235] width 21 height 7
type input "Item"
click at [455, 77] on link ">" at bounding box center [731, 78] width 6 height 6
click at [443, 237] on div "0.00" at bounding box center [438, 235] width 19 height 7
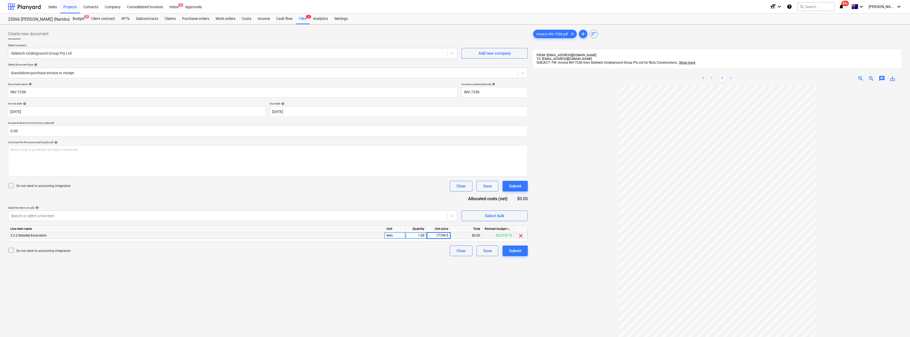
type input "17749.50"
click at [381, 182] on div "Do not send to accounting integration Clear Save Submit" at bounding box center [268, 186] width 520 height 11
click at [455, 249] on div "Submit" at bounding box center [515, 250] width 12 height 7
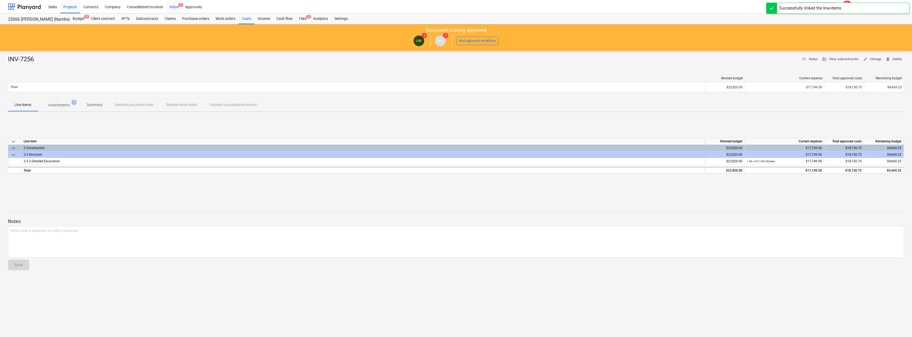
click at [175, 6] on div "Inbox 1" at bounding box center [174, 7] width 16 height 14
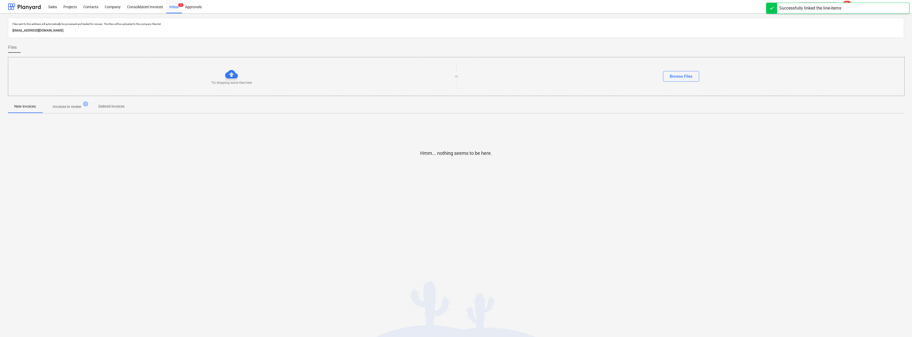
click at [68, 106] on p "Invoices in review" at bounding box center [67, 107] width 29 height 6
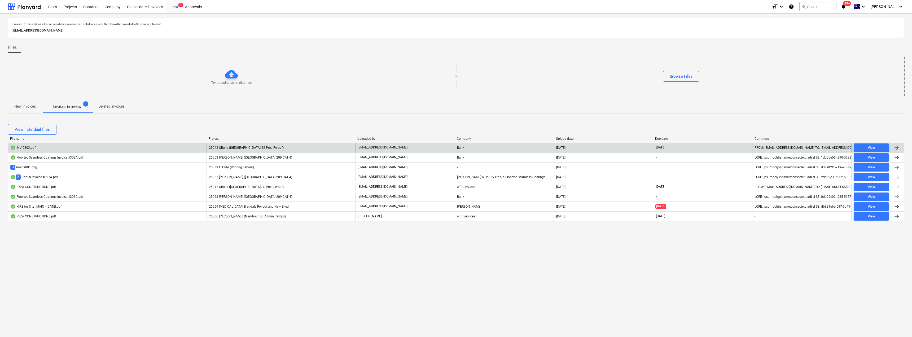
click at [223, 148] on span "25042 QBuild (Sunshine Beach SS Prep Reroof)" at bounding box center [246, 148] width 75 height 4
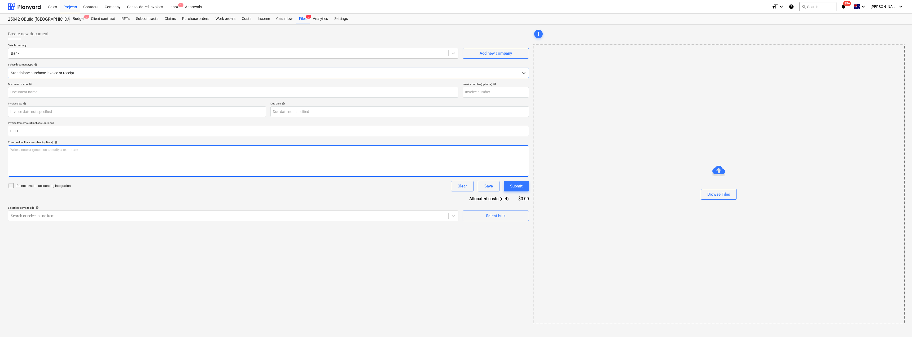
type input "INV-0303"
type input "30 Sep 2025"
type input "30 Oct 2025"
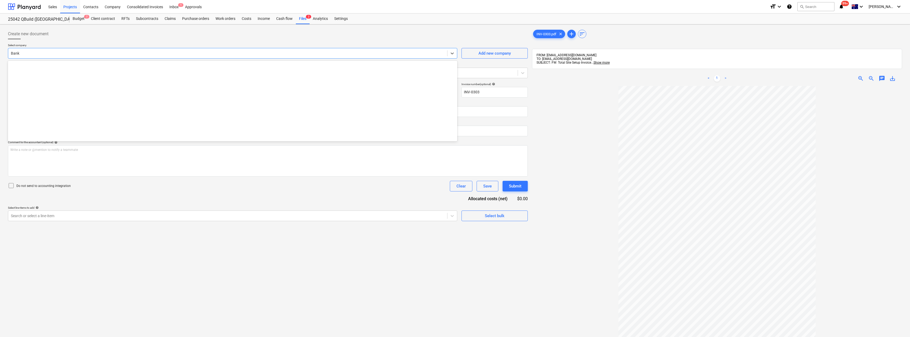
click at [85, 54] on div at bounding box center [228, 53] width 434 height 5
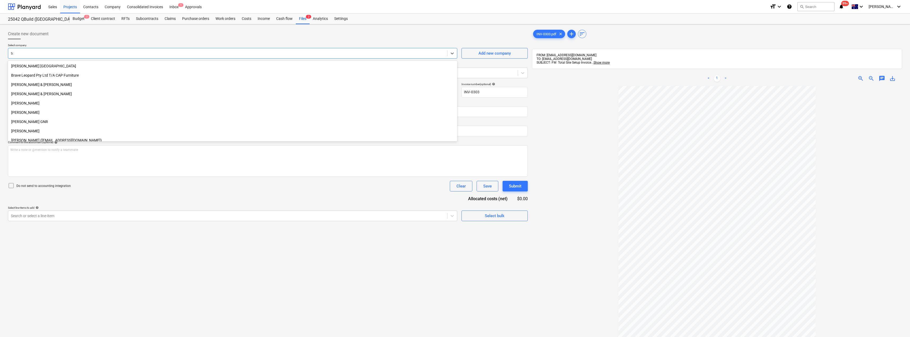
scroll to position [681, 0]
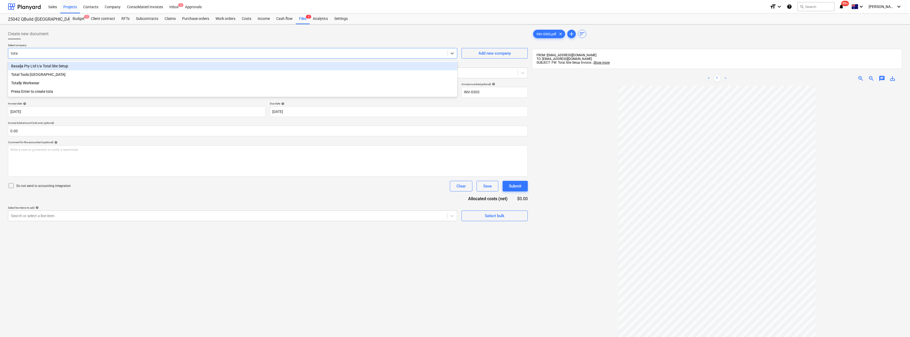
type input "total"
click at [74, 64] on div "Basalja Pty Ltd t/a Total Site Setup" at bounding box center [232, 66] width 449 height 8
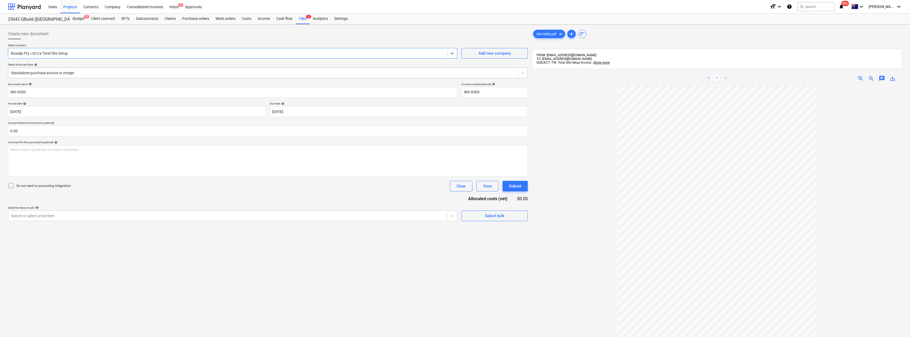
click at [64, 72] on div at bounding box center [263, 72] width 504 height 5
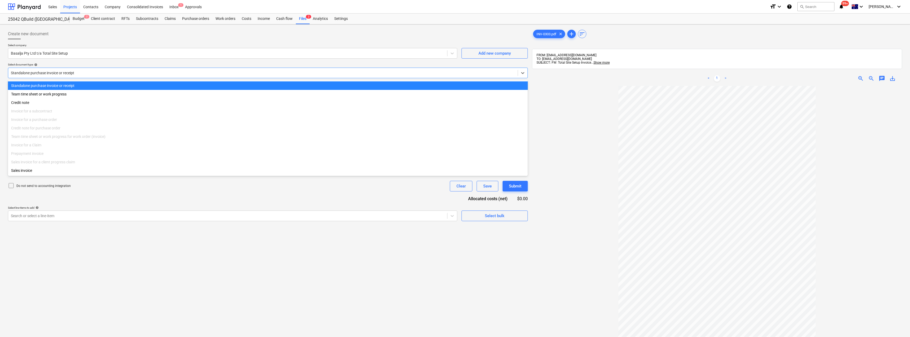
click at [64, 72] on div at bounding box center [263, 72] width 504 height 5
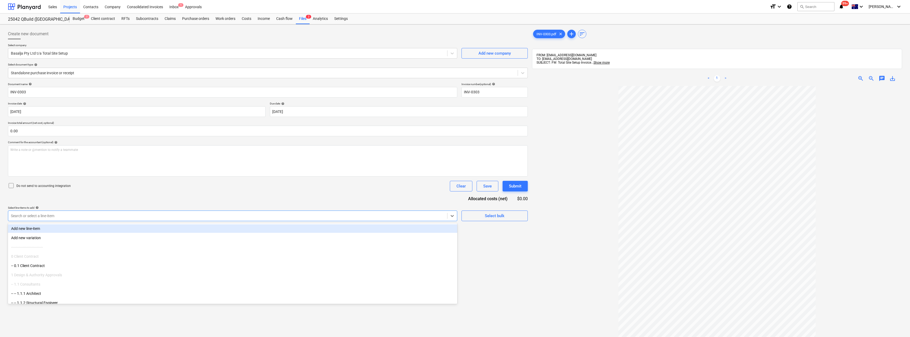
click at [55, 212] on div "Search or select a line-item" at bounding box center [227, 215] width 439 height 7
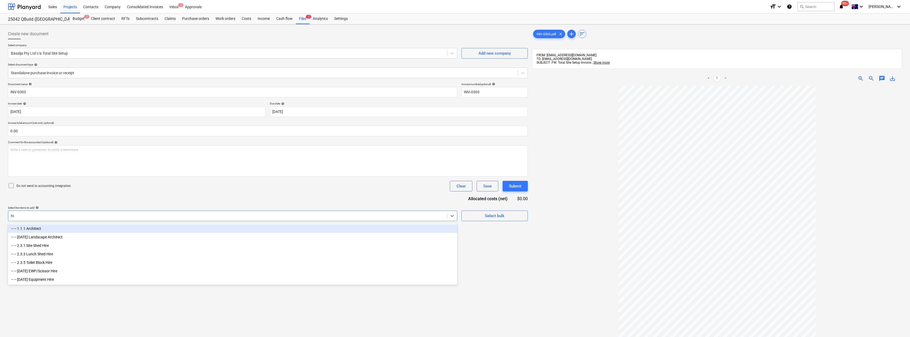
type input "h"
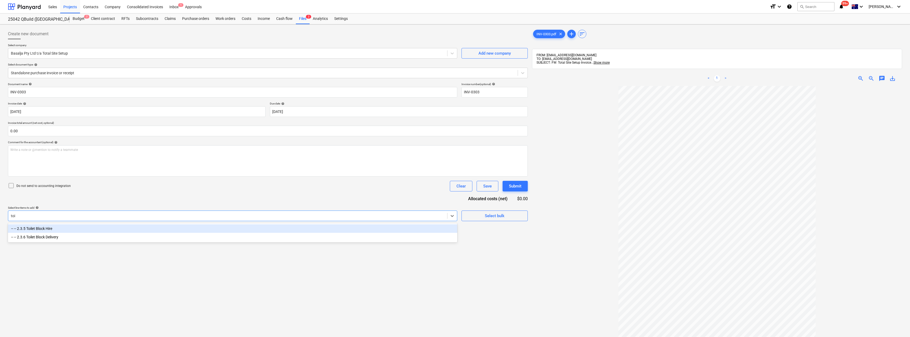
type input "toil"
click at [47, 228] on div "-- -- 2.3.5 Toilet Block Hire" at bounding box center [232, 228] width 449 height 8
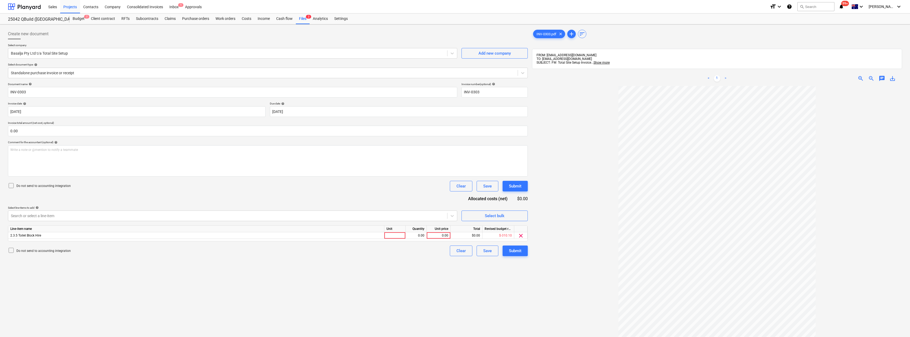
click at [104, 199] on div "Document name help INV-0303 Invoice number (optional) help INV-0303 Invoice dat…" at bounding box center [268, 169] width 520 height 174
click at [393, 234] on div at bounding box center [394, 235] width 21 height 7
type input "Item"
type input "300.30"
click at [455, 203] on div at bounding box center [717, 247] width 370 height 322
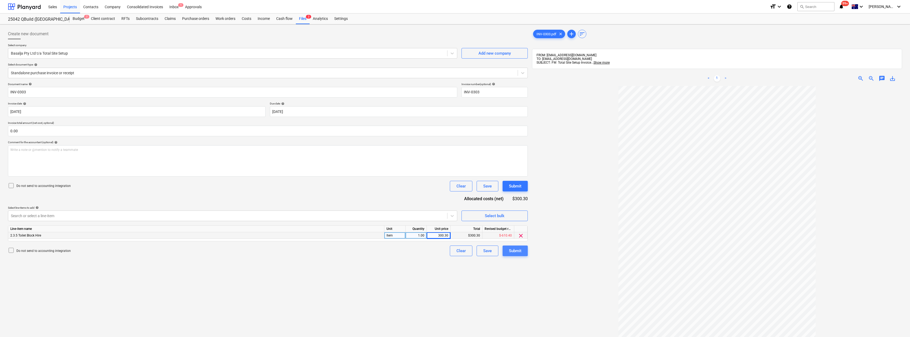
click at [455, 253] on div "Submit" at bounding box center [515, 250] width 12 height 7
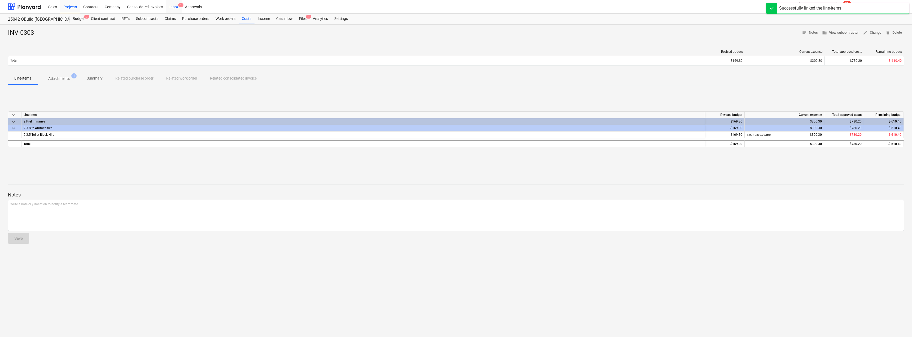
click at [174, 6] on div "Inbox 1" at bounding box center [174, 7] width 16 height 14
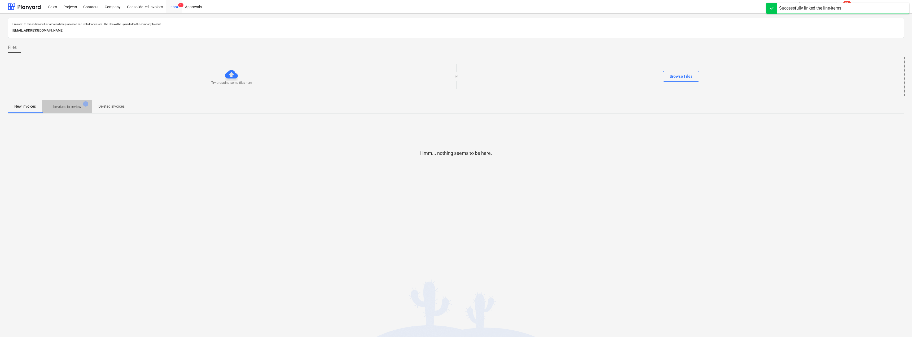
click at [65, 108] on p "Invoices in review" at bounding box center [67, 107] width 29 height 6
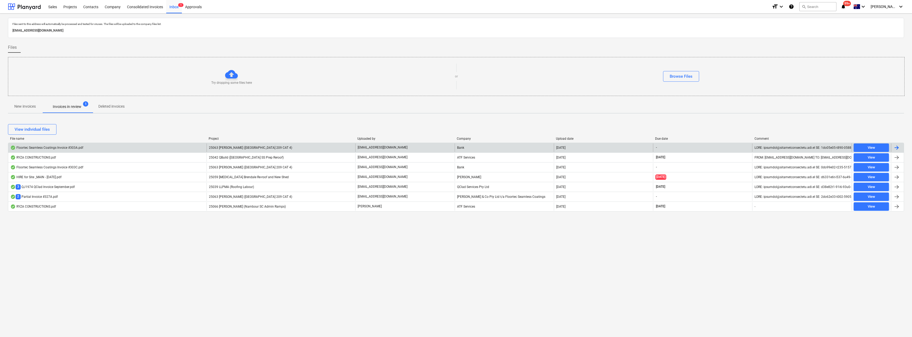
click at [255, 148] on span "25063 [PERSON_NAME] ([GEOGRAPHIC_DATA] 209 CAT 4)" at bounding box center [250, 148] width 83 height 4
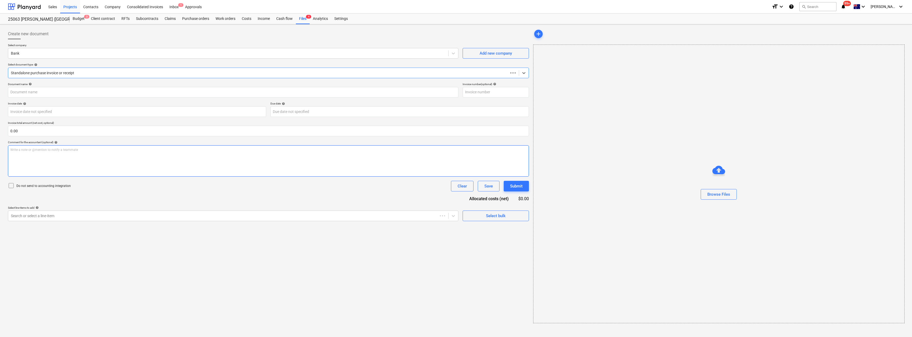
type input "303A"
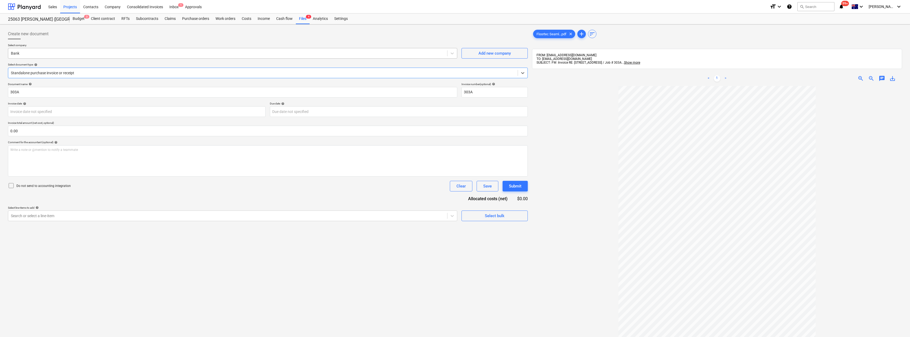
click at [37, 53] on div at bounding box center [228, 53] width 434 height 5
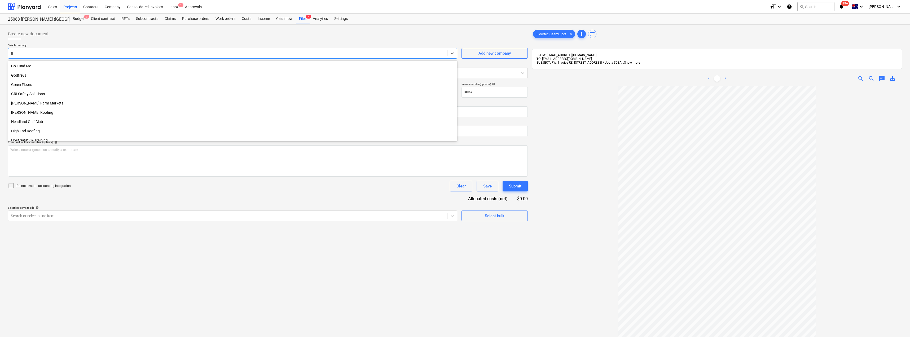
scroll to position [115, 0]
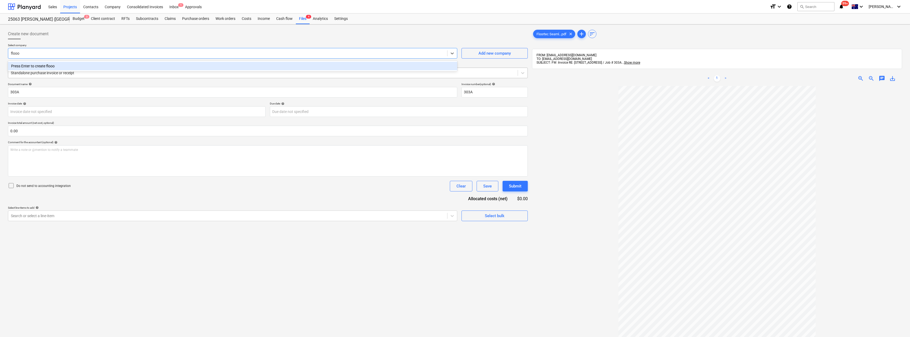
type input "floo"
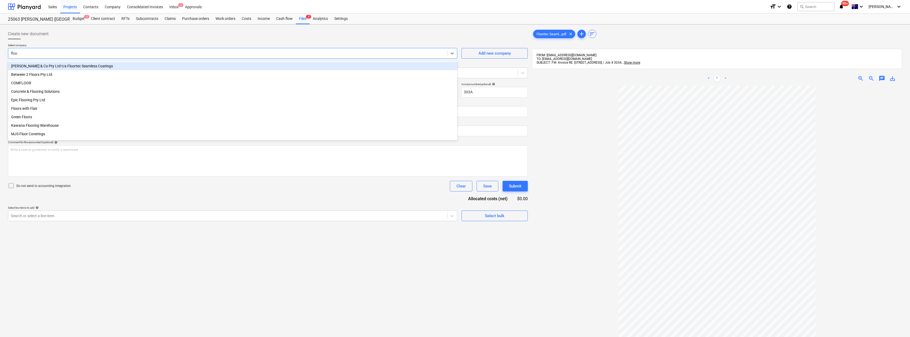
click at [83, 66] on div "Baxter Philip & Co Pty Ltd t/a Floortec Seamless Coatings" at bounding box center [232, 66] width 449 height 8
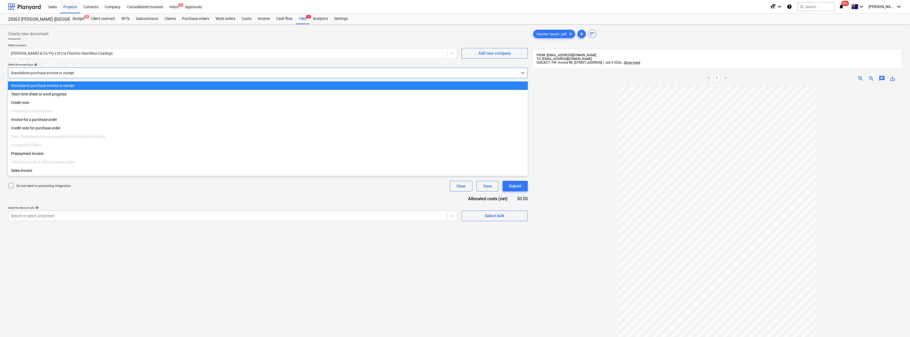
click at [75, 71] on div at bounding box center [263, 72] width 504 height 5
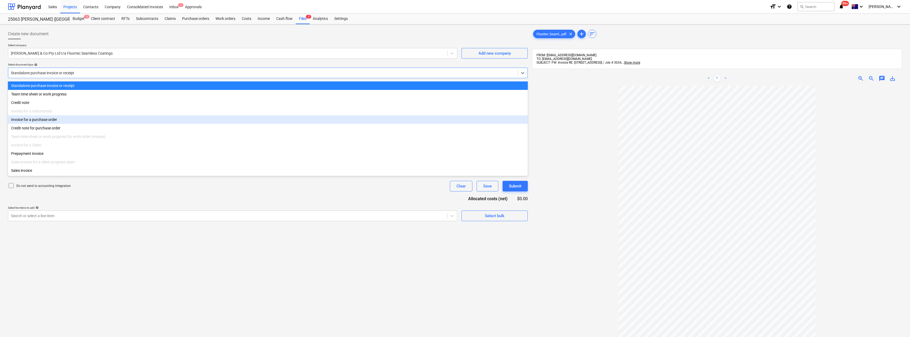
click at [57, 120] on div "Invoice for a purchase order" at bounding box center [268, 119] width 520 height 8
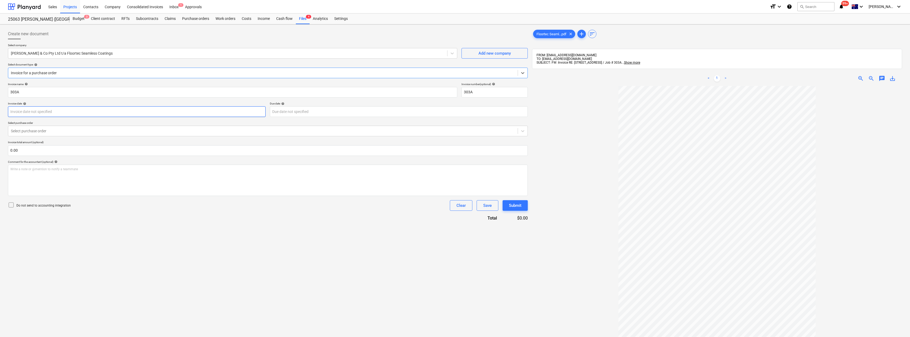
click at [52, 111] on body "Sales Projects Contacts Company Consolidated Invoices Inbox 1 Approvals format_…" at bounding box center [455, 168] width 910 height 337
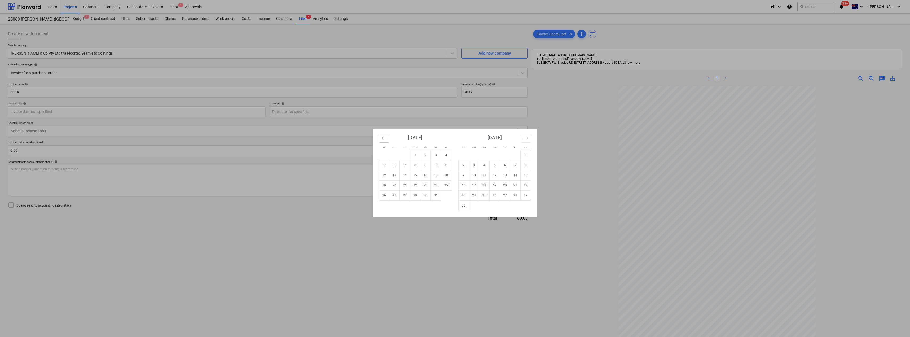
click at [384, 138] on icon "Move backward to switch to the previous month." at bounding box center [384, 138] width 5 height 3
click at [433, 186] on td "26" at bounding box center [436, 185] width 10 height 10
type input "26 Sep 2025"
click at [305, 111] on body "Sales Projects Contacts Company Consolidated Invoices Inbox 1 Approvals format_…" at bounding box center [455, 168] width 910 height 337
click at [384, 138] on icon "Move backward to switch to the previous month." at bounding box center [384, 137] width 5 height 5
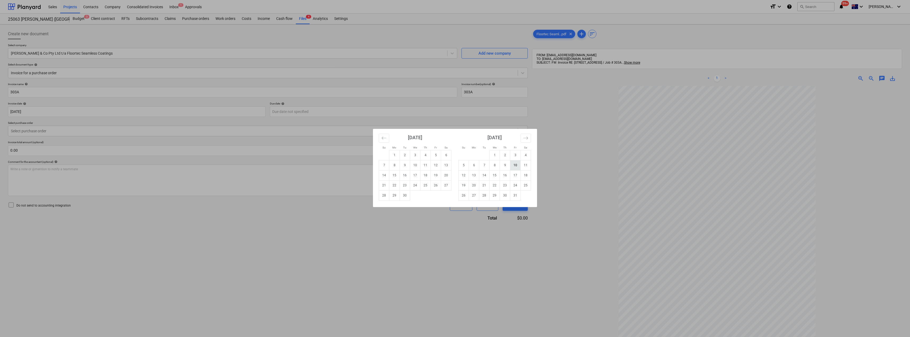
click at [455, 164] on td "10" at bounding box center [515, 165] width 10 height 10
type input "10 Oct 2025"
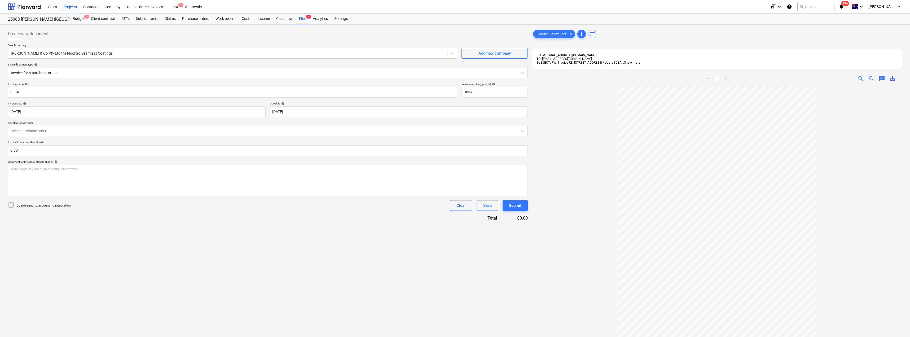
click at [94, 137] on div "Invoice name help 303A Invoice number (optional) help 303A Invoice date help 26…" at bounding box center [268, 151] width 520 height 139
click at [92, 132] on div at bounding box center [263, 130] width 504 height 5
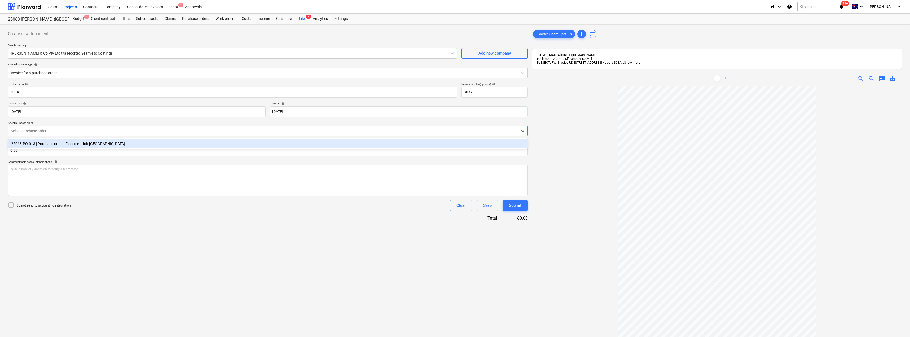
click at [90, 147] on div "25063-PO-013 | Purchase order - Floortec - Unit 209 Chancellor Park Retirment V…" at bounding box center [268, 143] width 520 height 8
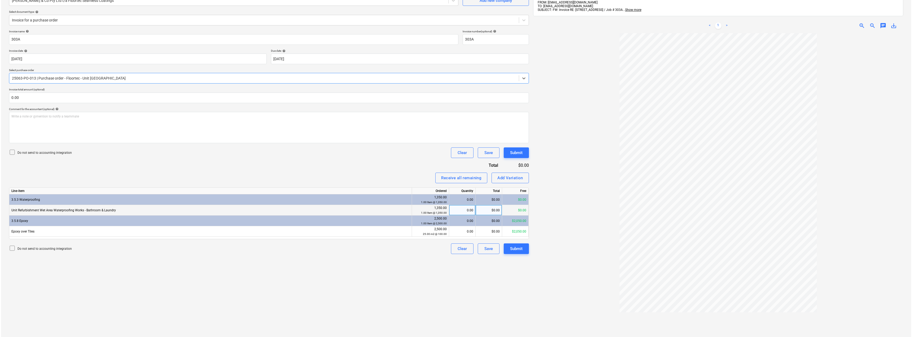
scroll to position [53, 0]
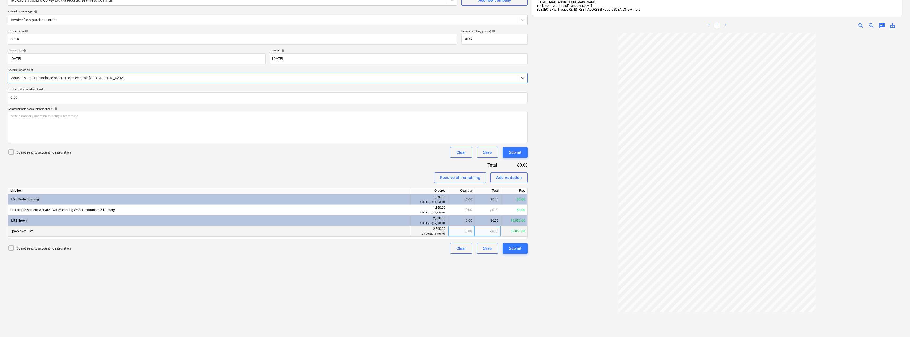
click at [455, 232] on div "$0.00" at bounding box center [488, 231] width 27 height 11
type input "900"
click at [366, 156] on div "Do not send to accounting integration Clear Save Submit" at bounding box center [268, 152] width 520 height 11
click at [455, 250] on button "Submit" at bounding box center [515, 248] width 25 height 11
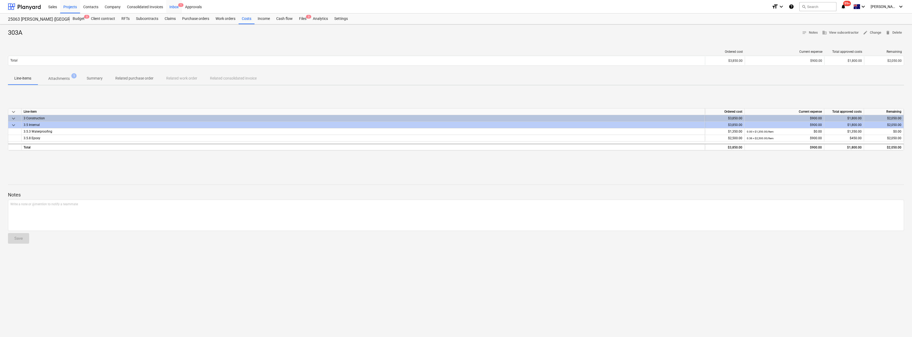
click at [172, 5] on div "Inbox 1" at bounding box center [174, 7] width 16 height 14
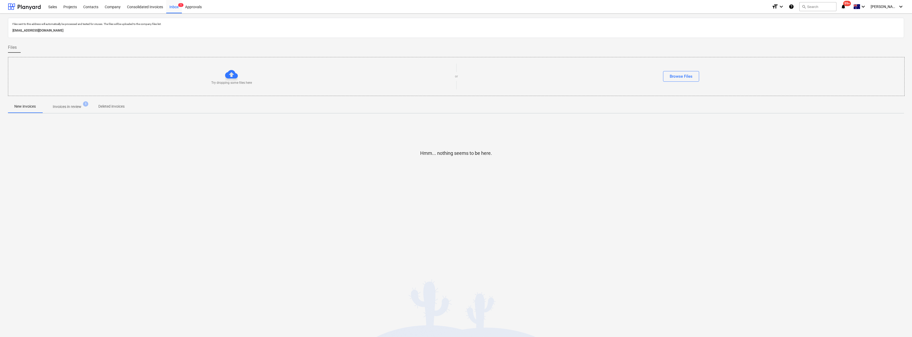
click at [70, 106] on p "Invoices in review" at bounding box center [67, 107] width 29 height 6
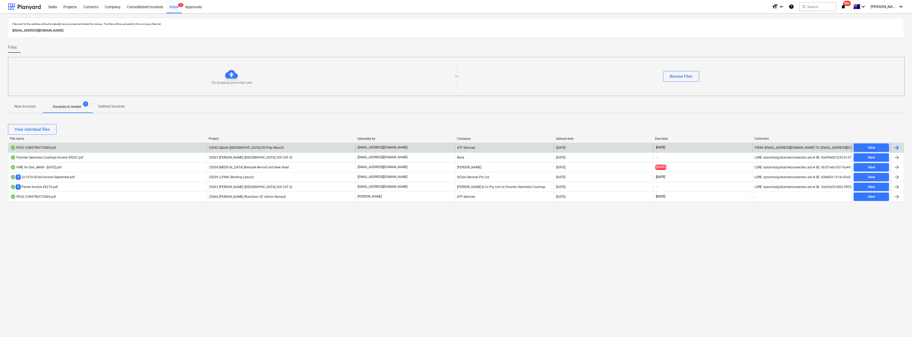
click at [279, 147] on div "25042 QBuild (Sunshine Beach SS Prep Reroof)" at bounding box center [281, 147] width 149 height 8
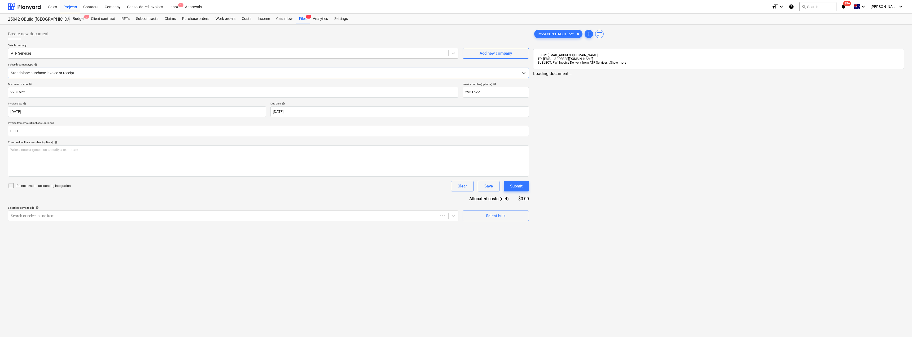
type input "2931622"
type input "07 Oct 2025"
type input "20 Nov 2025"
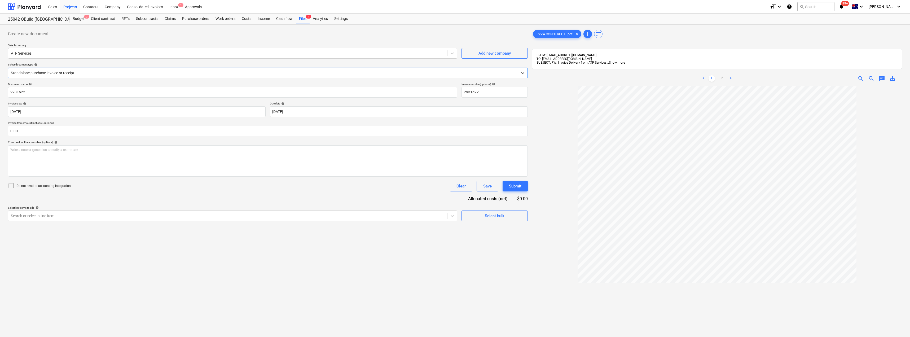
click at [92, 73] on div at bounding box center [263, 72] width 504 height 5
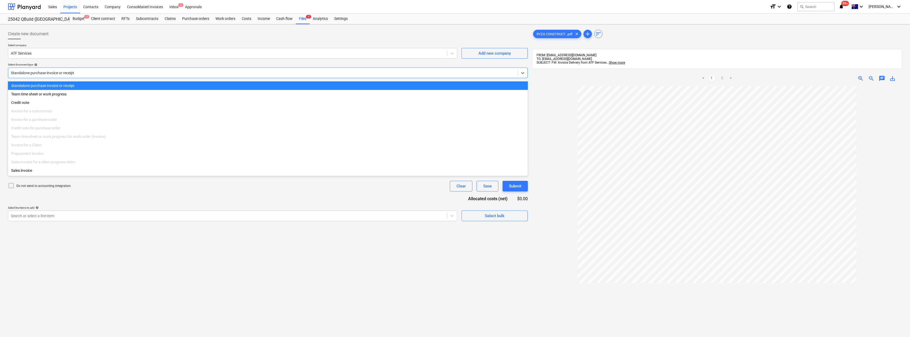
click at [92, 73] on div at bounding box center [263, 72] width 504 height 5
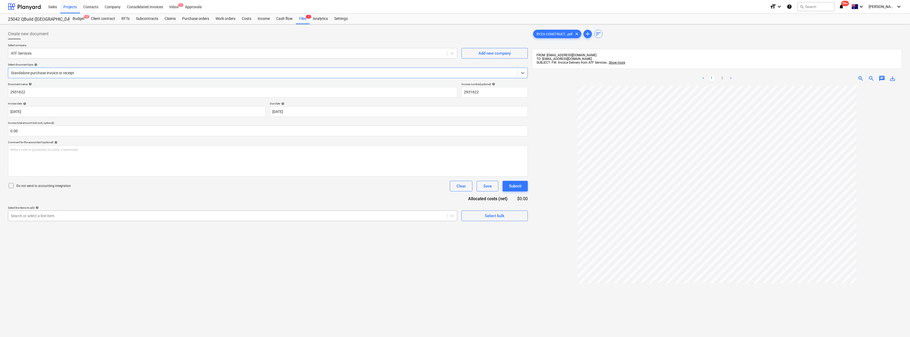
click at [64, 213] on div at bounding box center [228, 215] width 434 height 5
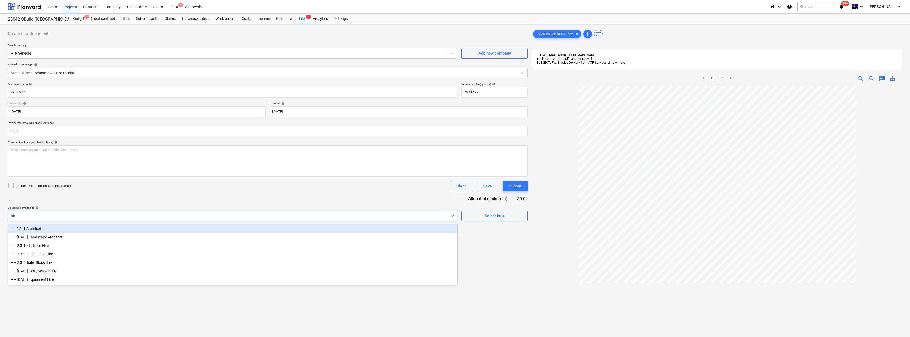
type input "hire"
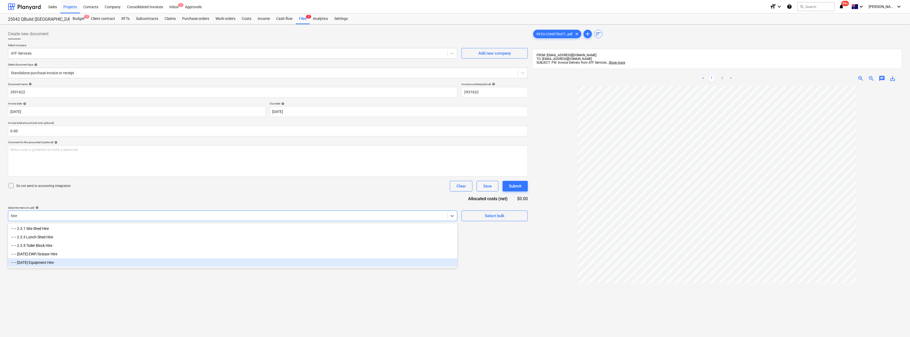
click at [46, 263] on div "-- -- 2.4.11 Equipment Hire" at bounding box center [232, 262] width 449 height 8
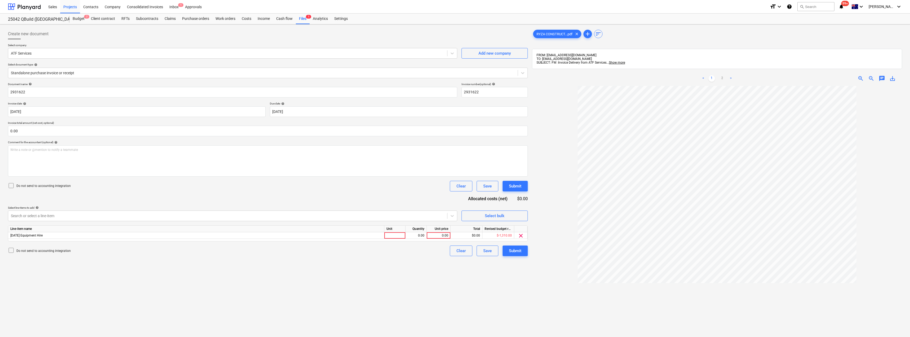
click at [110, 184] on div "Do not send to accounting integration Clear Save Submit" at bounding box center [268, 186] width 520 height 11
click at [397, 234] on div at bounding box center [394, 235] width 21 height 7
type input "Item"
type input "1171.50"
click at [389, 192] on div "Document name help 2931622 Invoice number (optional) help 2931622 Invoice date …" at bounding box center [268, 169] width 520 height 174
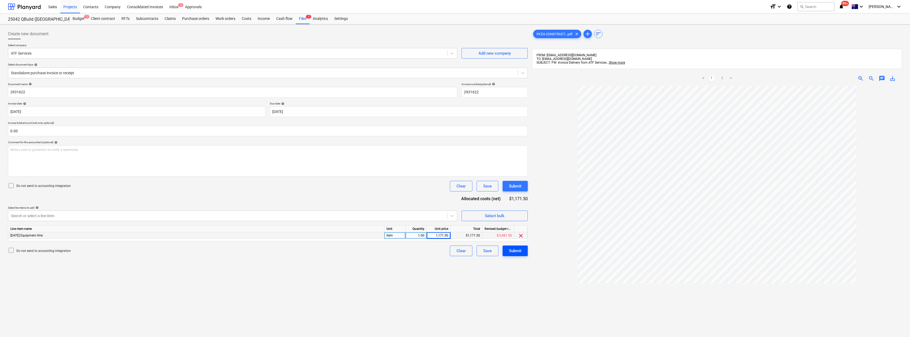
click at [455, 248] on div "Submit" at bounding box center [515, 250] width 12 height 7
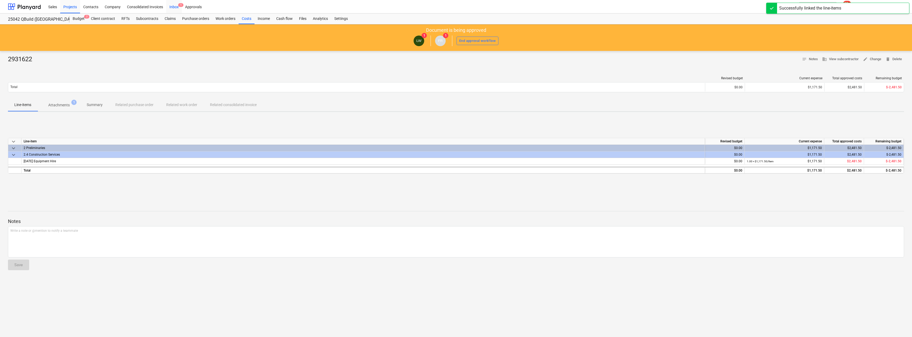
click at [176, 5] on div "Inbox 1" at bounding box center [174, 7] width 16 height 14
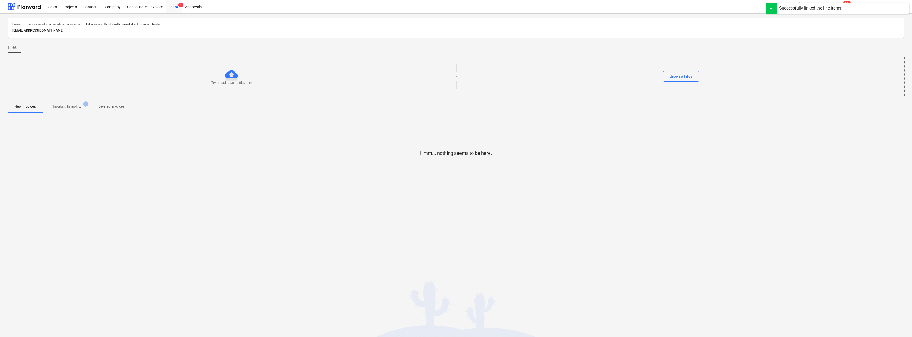
click at [73, 108] on p "Invoices in review" at bounding box center [67, 107] width 29 height 6
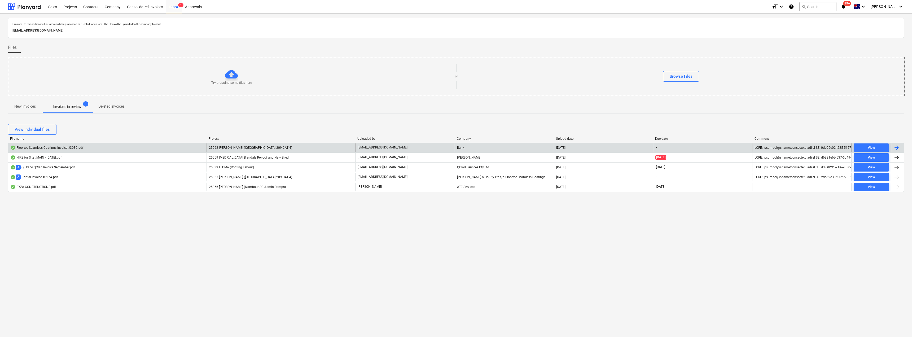
click at [229, 146] on span "25063 [PERSON_NAME] ([GEOGRAPHIC_DATA] 209 CAT 4)" at bounding box center [250, 148] width 83 height 4
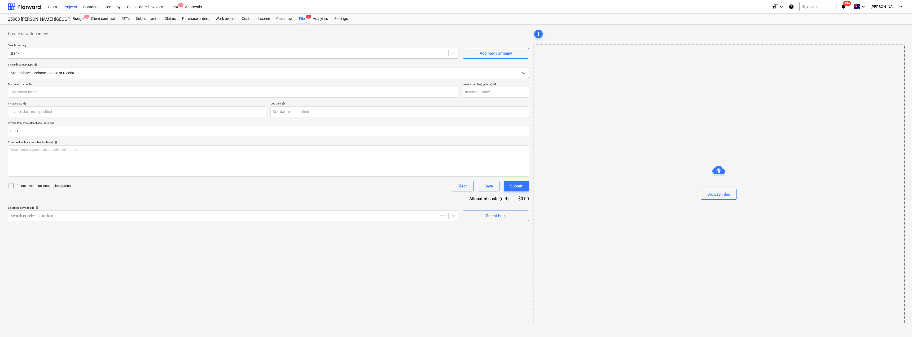
type input "303C"
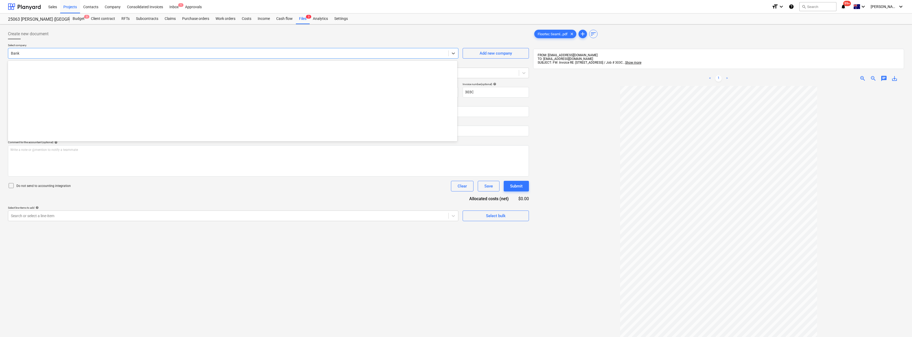
click at [82, 54] on div at bounding box center [228, 53] width 435 height 5
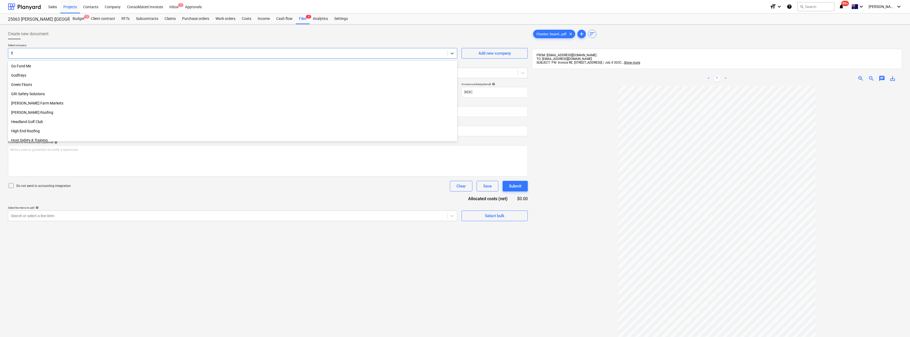
scroll to position [115, 0]
type input "floo"
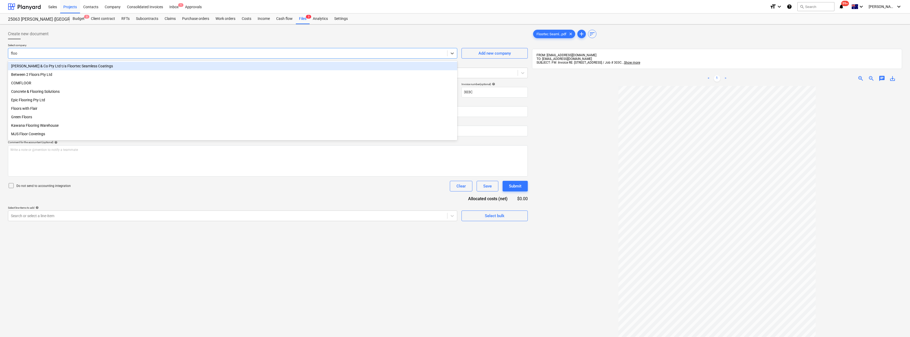
click at [59, 67] on div "Baxter Philip & Co Pty Ltd t/a Floortec Seamless Coatings" at bounding box center [232, 66] width 449 height 8
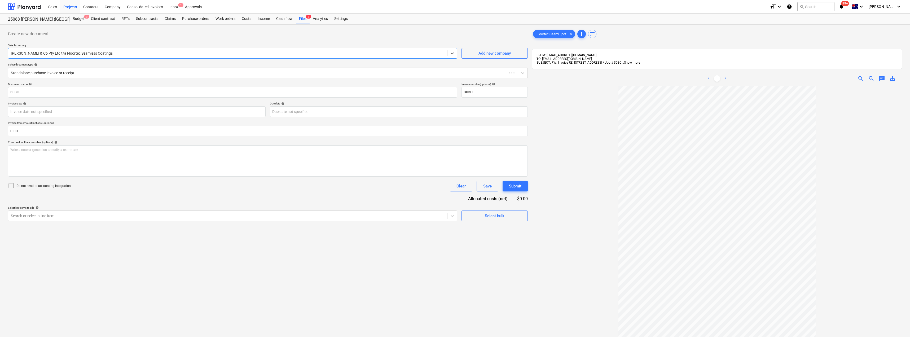
click at [63, 42] on div at bounding box center [268, 41] width 520 height 4
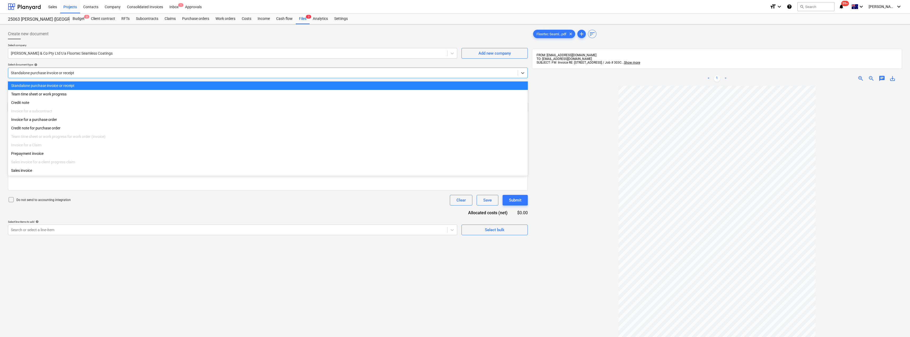
click at [58, 73] on div at bounding box center [263, 72] width 504 height 5
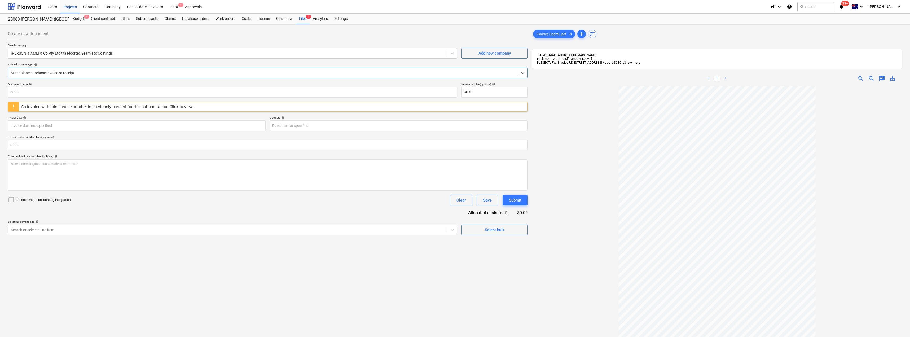
click at [57, 107] on div "An invoice with this invoice number is previously created for this subcontracto…" at bounding box center [107, 106] width 173 height 5
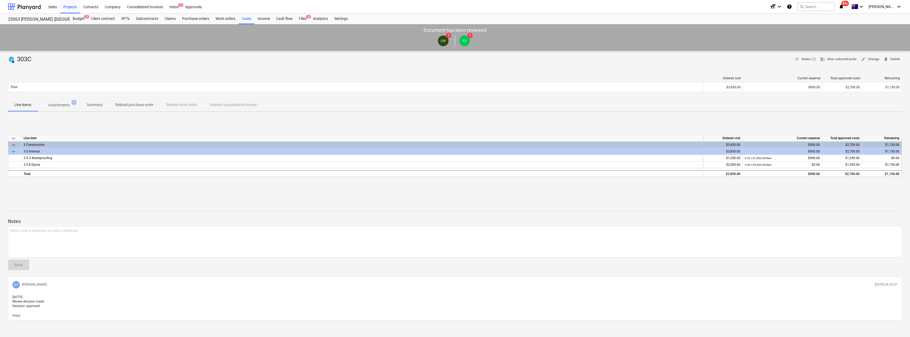
click at [60, 103] on p "Attachments" at bounding box center [58, 105] width 21 height 6
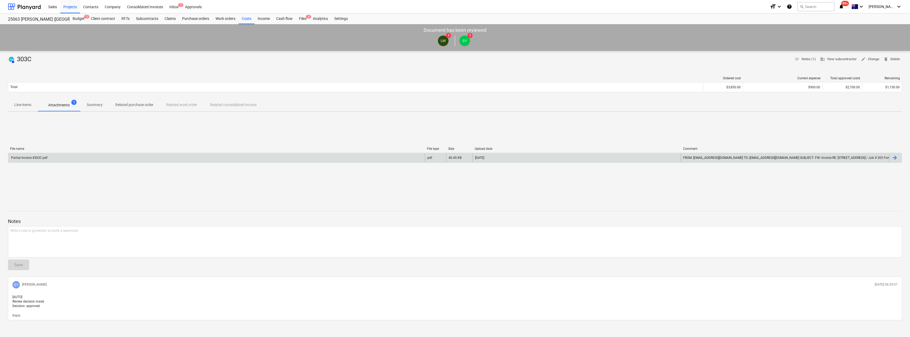
click at [33, 159] on div "Partial Invoice #303C.pdf" at bounding box center [28, 158] width 37 height 4
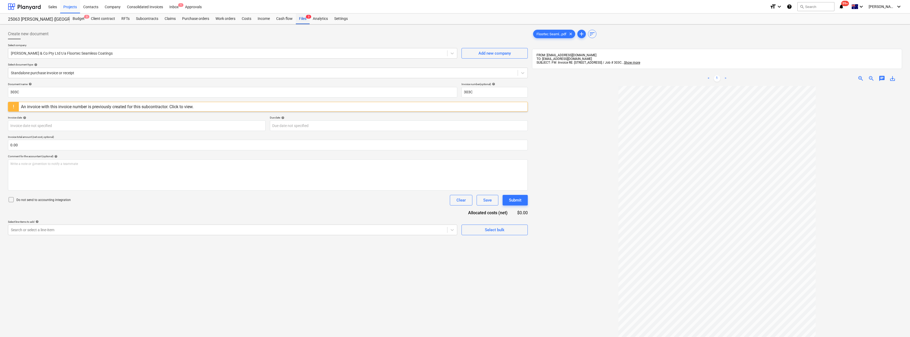
click at [305, 18] on div "Files 3" at bounding box center [303, 19] width 14 height 11
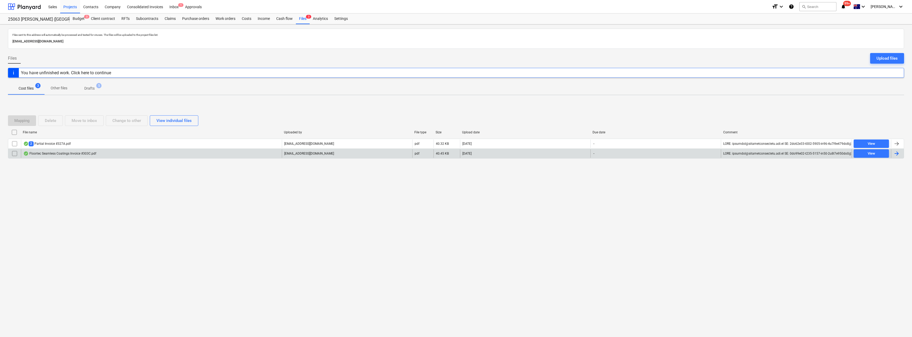
click at [15, 152] on input "checkbox" at bounding box center [14, 153] width 8 height 8
click at [55, 119] on div "Delete" at bounding box center [50, 120] width 11 height 7
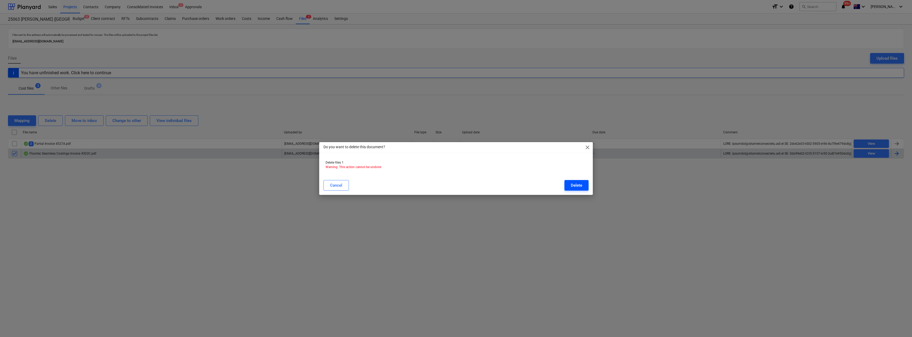
click at [455, 186] on div "Delete" at bounding box center [576, 185] width 11 height 7
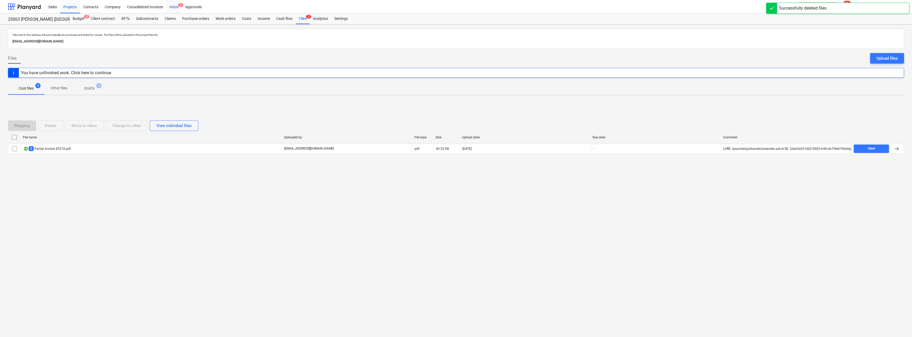
click at [175, 7] on div "Inbox 1" at bounding box center [174, 7] width 16 height 14
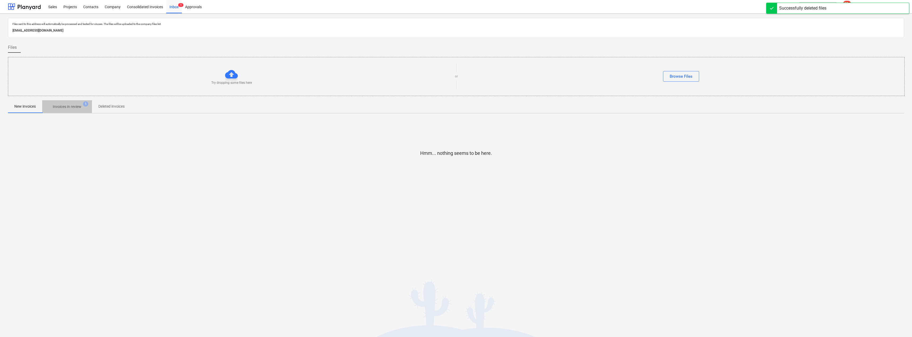
click at [56, 105] on p "Invoices in review" at bounding box center [67, 107] width 29 height 6
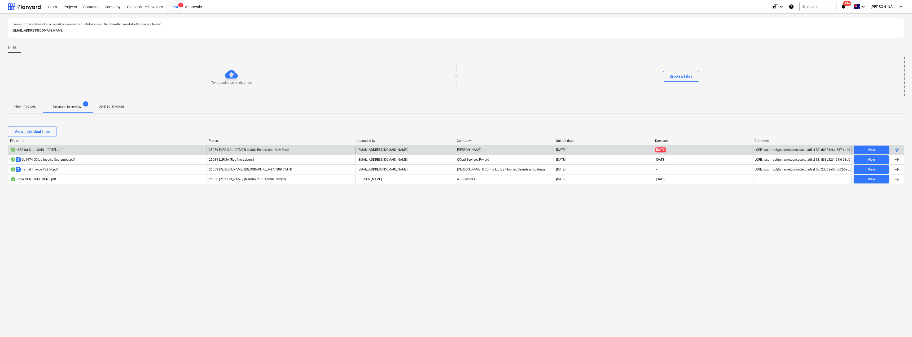
click at [229, 150] on span "25059 Iplex Brendale Re-roof and New Shed" at bounding box center [249, 150] width 80 height 4
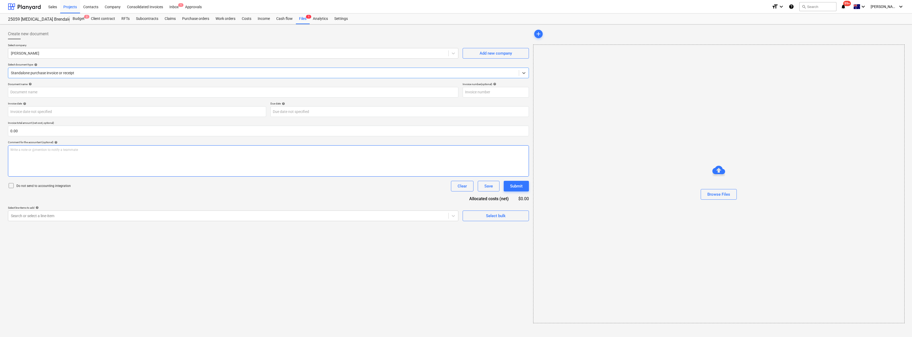
type input "100365402"
type input "07 Oct 2025"
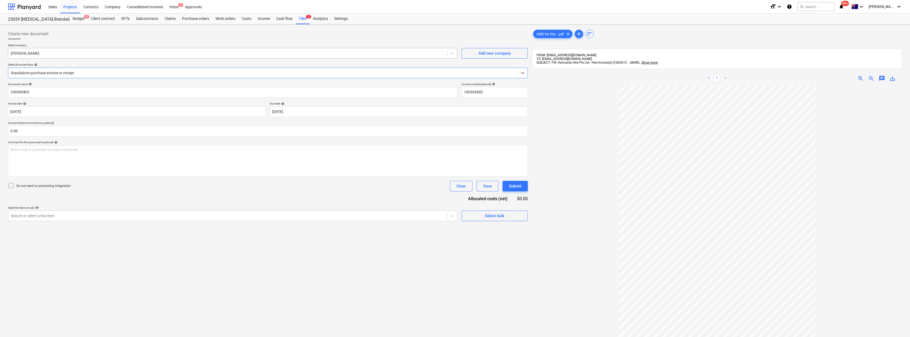
click at [59, 55] on div at bounding box center [228, 53] width 434 height 5
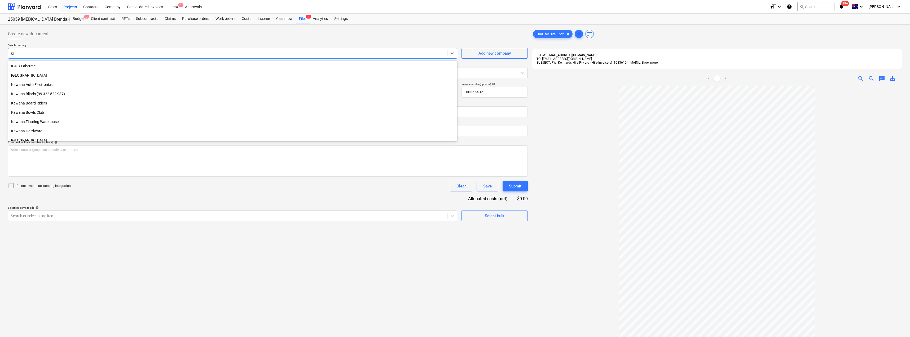
scroll to position [264, 0]
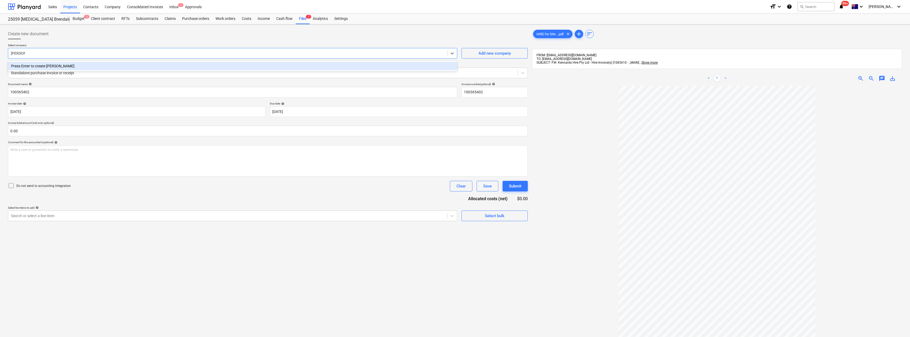
type input "kennar"
click at [43, 64] on div "Kennards Hire Brendale" at bounding box center [232, 66] width 449 height 8
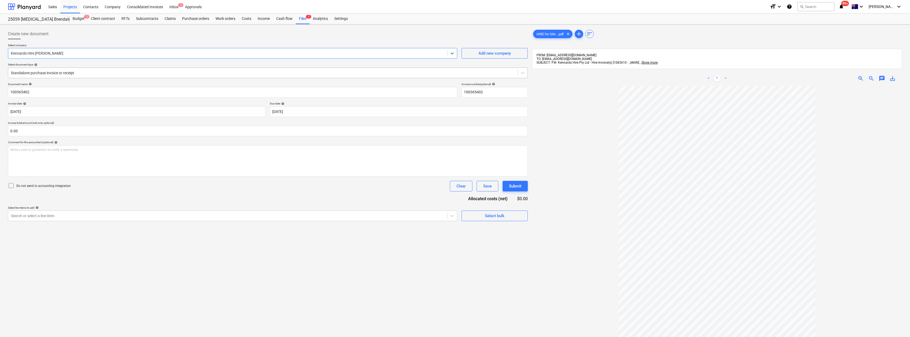
click at [51, 77] on div "Standalone purchase invoice or receipt" at bounding box center [268, 73] width 520 height 11
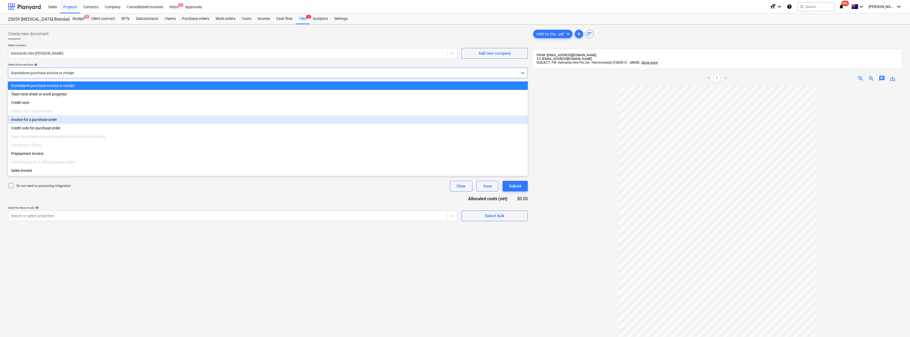
click at [48, 121] on div "Invoice for a purchase order" at bounding box center [268, 119] width 520 height 8
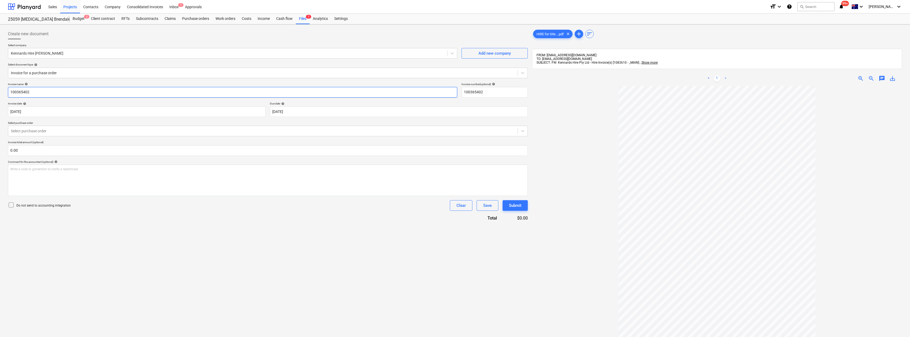
drag, startPoint x: 35, startPoint y: 89, endPoint x: 0, endPoint y: 92, distance: 35.1
click at [0, 92] on div "Create new document Select company Kennards Hire Brendale Add new company Selec…" at bounding box center [455, 218] width 910 height 388
drag, startPoint x: 42, startPoint y: 91, endPoint x: 0, endPoint y: 90, distance: 42.4
click at [0, 90] on div "Create new document Select company Kennards Hire Brendale Add new company Selec…" at bounding box center [455, 218] width 910 height 388
type input "27964594"
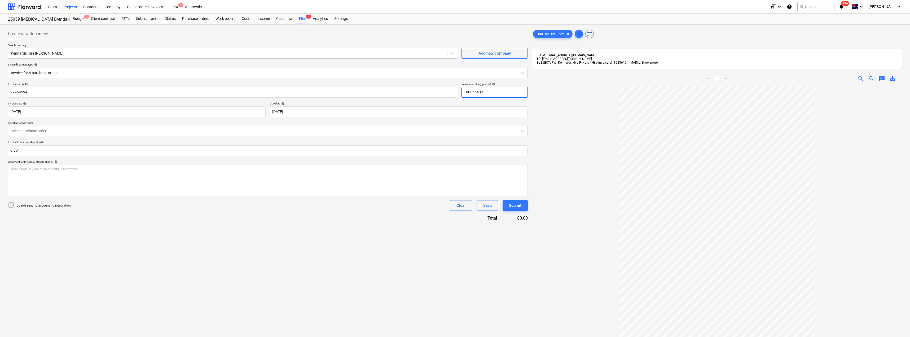
drag, startPoint x: 473, startPoint y: 91, endPoint x: 460, endPoint y: 91, distance: 13.3
click at [455, 91] on div "Invoice name help 27964594 Invoice number (optional) help 100365402" at bounding box center [268, 89] width 520 height 15
paste input "27964594"
type input "27964594"
click at [455, 94] on div at bounding box center [717, 247] width 370 height 322
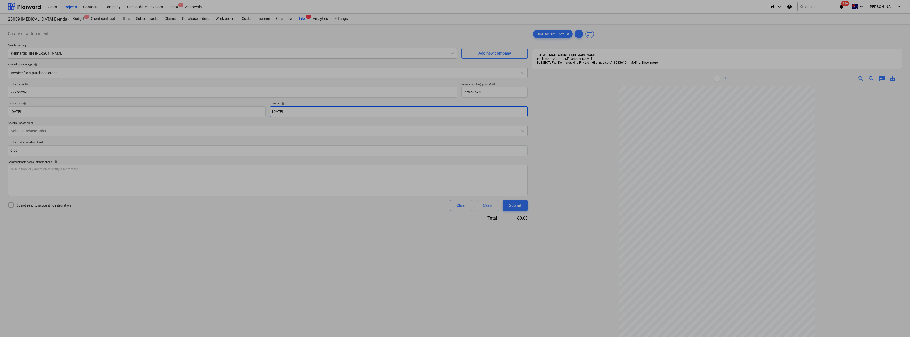
click at [309, 112] on body "Sales Projects Contacts Company Consolidated Invoices Inbox 1 Approvals format_…" at bounding box center [455, 168] width 910 height 337
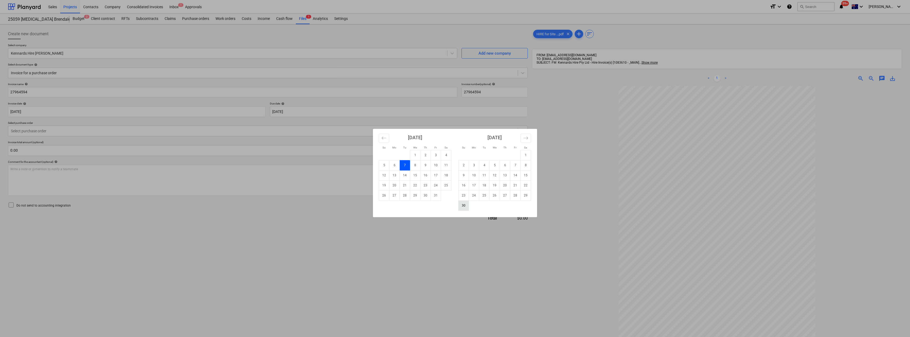
click at [455, 203] on td "30" at bounding box center [464, 205] width 10 height 10
type input "30 Nov 2025"
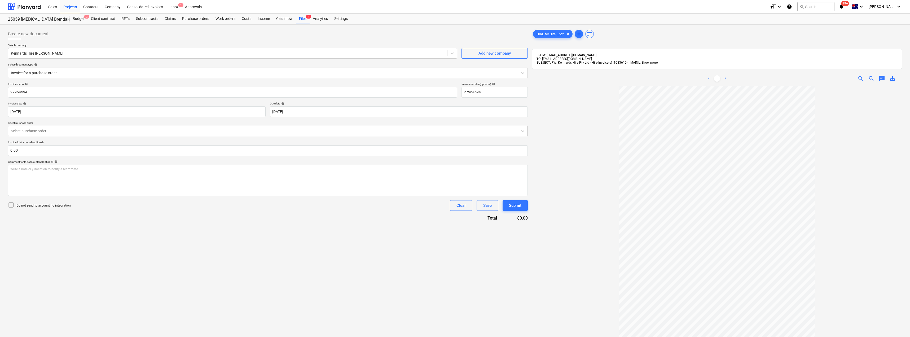
click at [107, 129] on div at bounding box center [263, 130] width 504 height 5
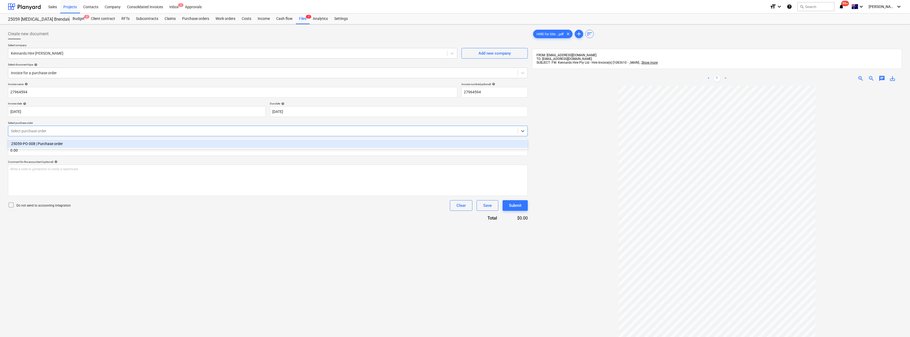
click at [105, 143] on div "25059-PO-008 | Purchase order" at bounding box center [268, 143] width 520 height 8
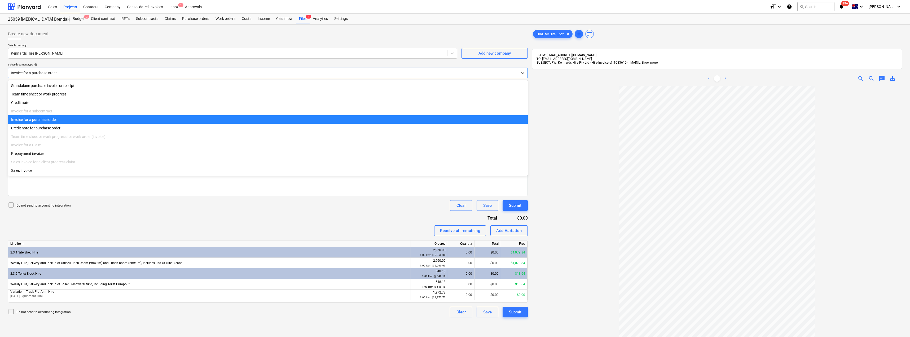
click at [55, 71] on div at bounding box center [263, 72] width 504 height 5
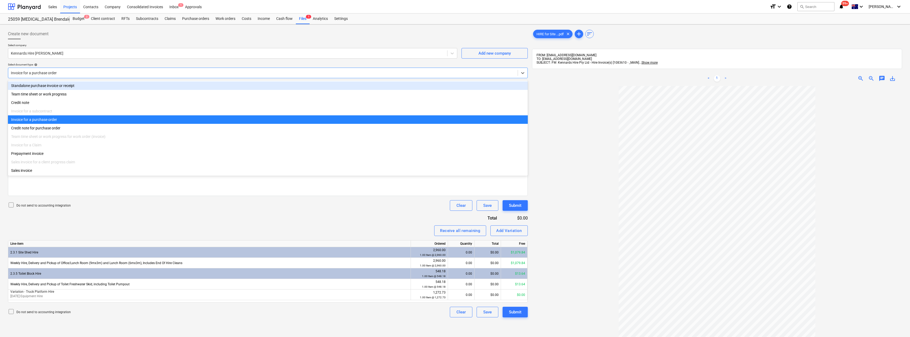
click at [47, 88] on div "Standalone purchase invoice or receipt" at bounding box center [268, 85] width 520 height 8
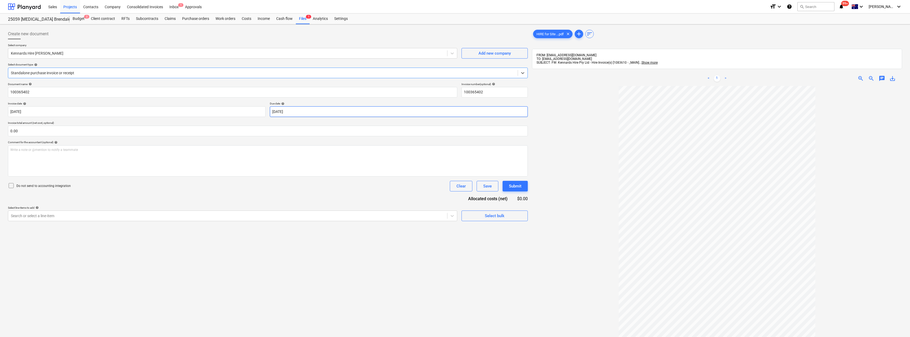
click at [305, 115] on body "Sales Projects Contacts Company Consolidated Invoices Inbox 1 Approvals format_…" at bounding box center [455, 168] width 910 height 337
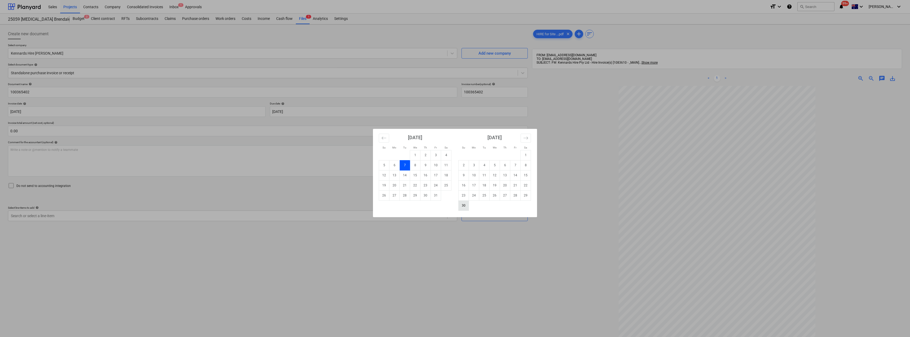
click at [455, 207] on td "30" at bounding box center [464, 205] width 10 height 10
type input "30 Nov 2025"
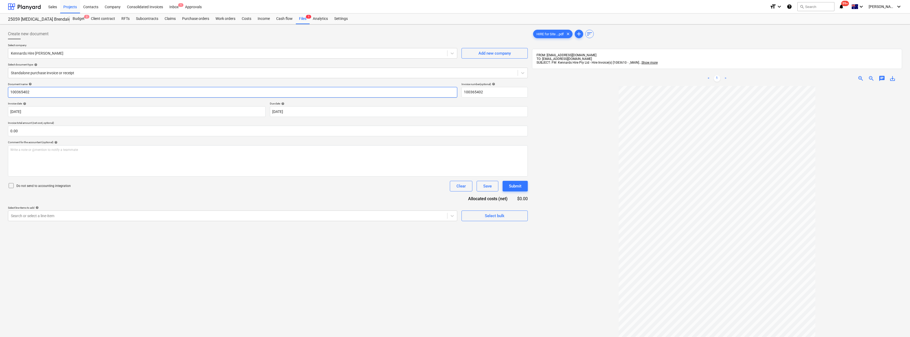
drag, startPoint x: 51, startPoint y: 96, endPoint x: 0, endPoint y: 94, distance: 50.9
click at [0, 94] on div "Create new document Select company Kennards Hire Brendale Add new company Selec…" at bounding box center [455, 218] width 910 height 388
paste input "27964594"
type input "27964594"
drag, startPoint x: 492, startPoint y: 91, endPoint x: 443, endPoint y: 91, distance: 48.5
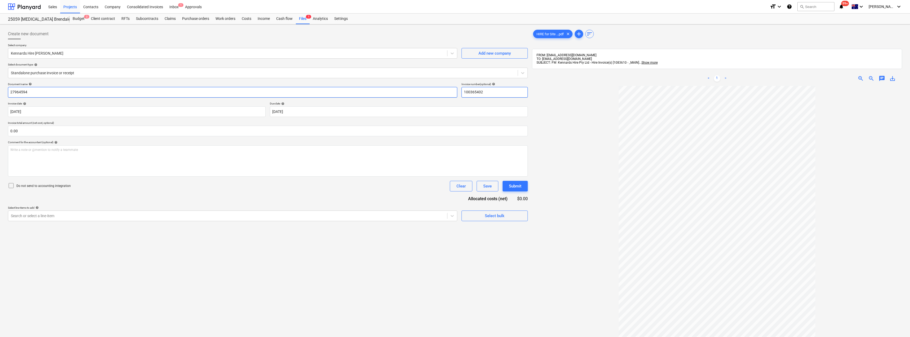
click at [444, 91] on div "Document name help 27964594 Invoice number (optional) help 100365402" at bounding box center [268, 89] width 520 height 15
paste input "27964594"
type input "27964594"
click at [68, 216] on div at bounding box center [228, 215] width 434 height 5
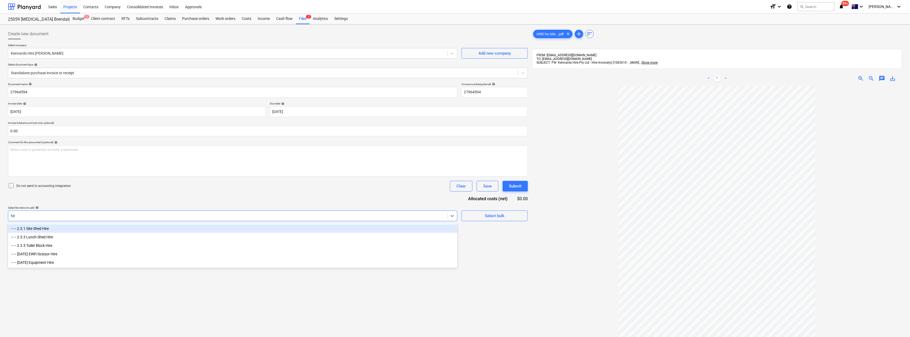
type input "hire"
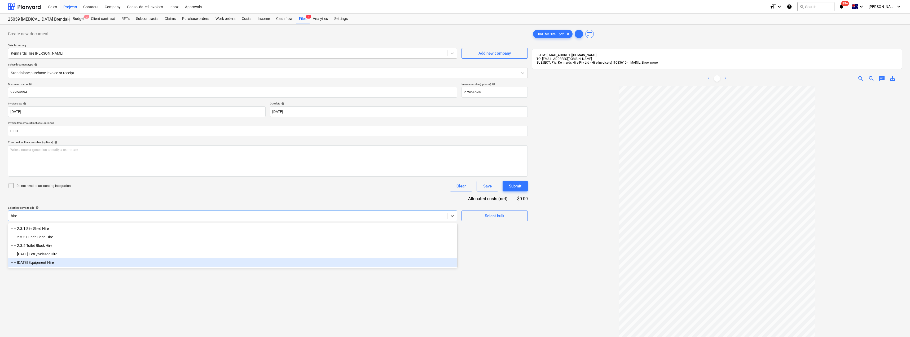
click at [47, 265] on div "-- -- 2.4.11 Equipment Hire" at bounding box center [232, 262] width 449 height 8
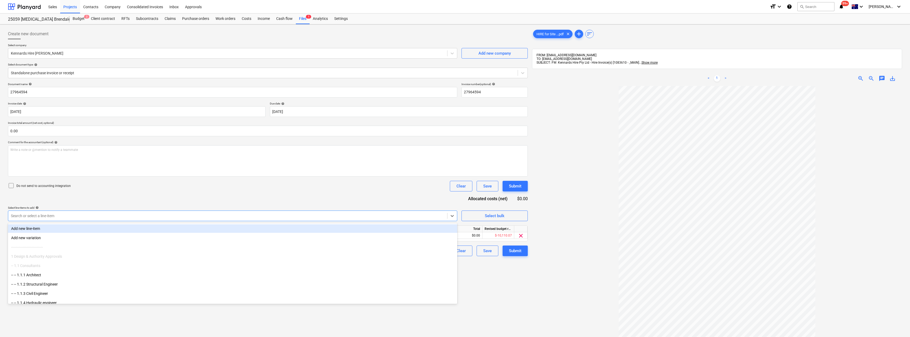
click at [109, 196] on div "Document name help 27964594 Invoice number (optional) help 27964594 Invoice dat…" at bounding box center [268, 169] width 520 height 174
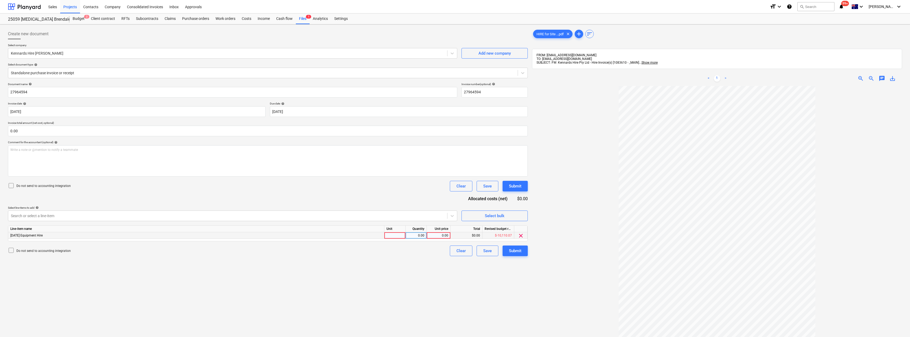
click at [397, 236] on div at bounding box center [394, 235] width 21 height 7
type input "Item"
type input "238.18"
click at [392, 272] on div "Create new document Select company Kennards Hire Brendale Add new company Selec…" at bounding box center [268, 219] width 524 height 384
click at [455, 251] on div "Submit" at bounding box center [515, 250] width 12 height 7
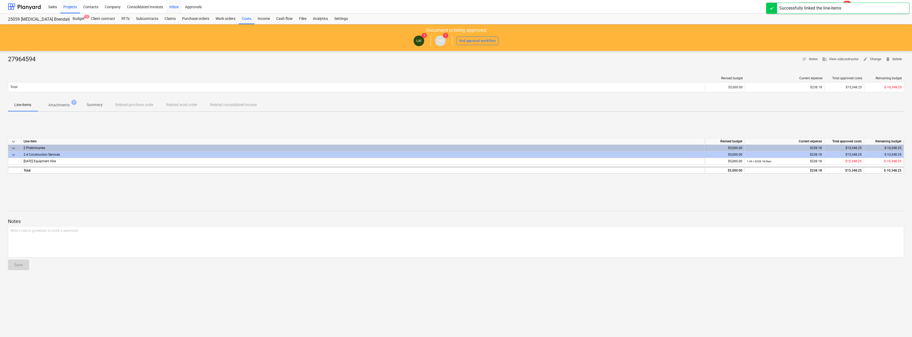
click at [174, 6] on div "Inbox" at bounding box center [174, 7] width 16 height 14
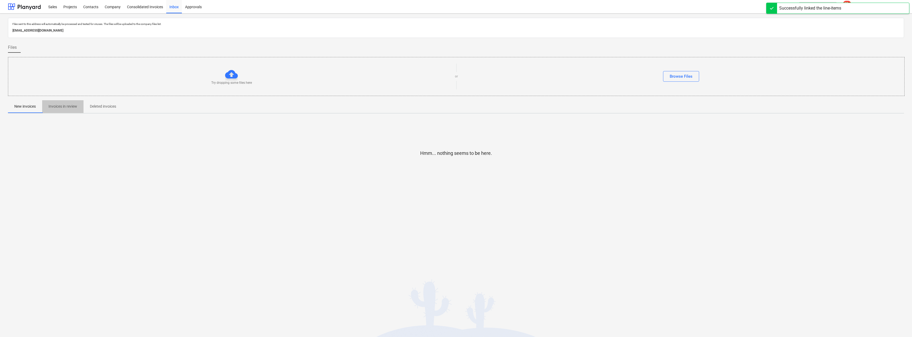
click at [71, 105] on p "Invoices in review" at bounding box center [63, 107] width 29 height 6
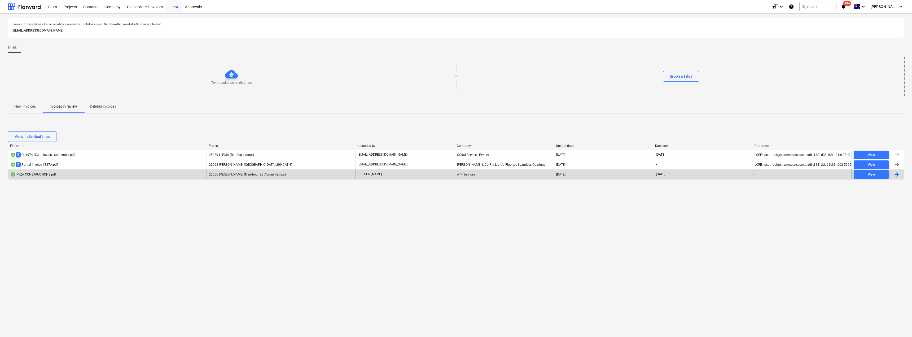
click at [233, 172] on div "25066 [PERSON_NAME] (Nambour SC Admin Ramps)" at bounding box center [281, 174] width 149 height 8
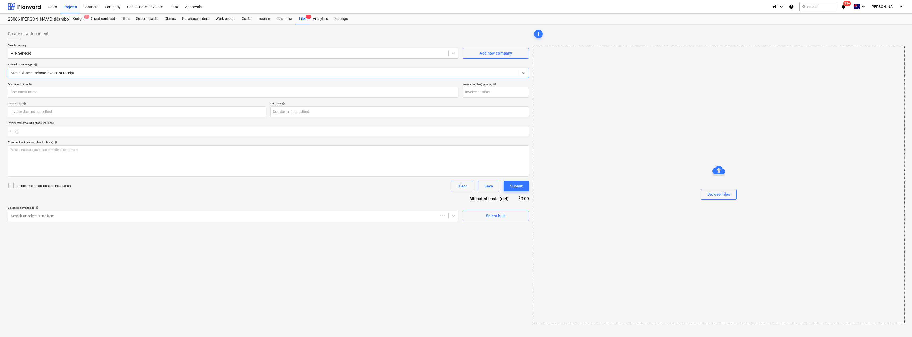
type input "2928113"
type input "23 Sep 2025"
type input "20 Oct 2025"
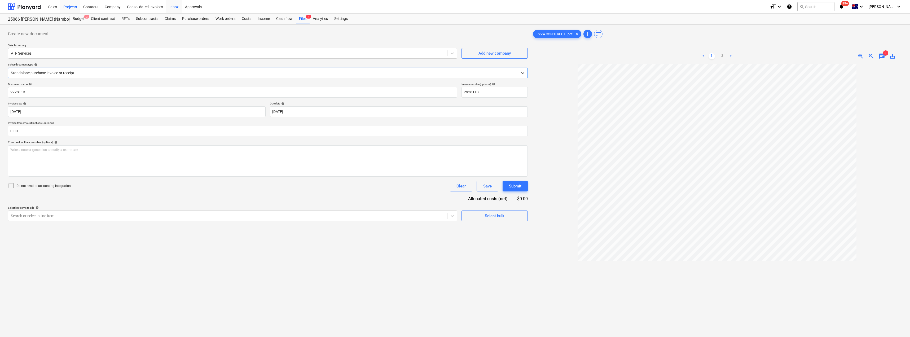
click at [175, 6] on div "Inbox" at bounding box center [174, 7] width 16 height 14
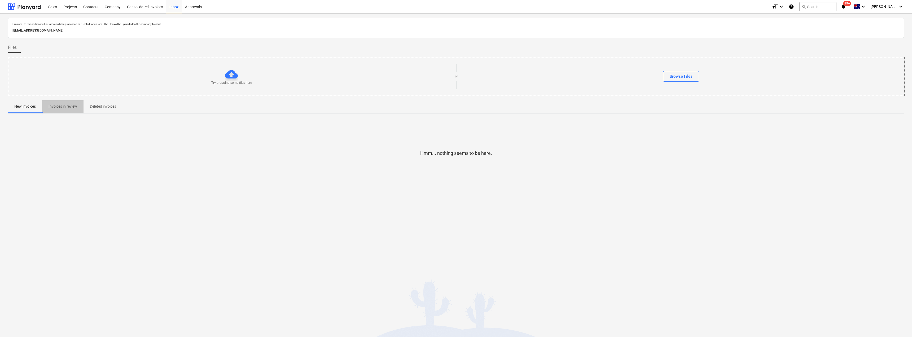
click at [59, 104] on p "Invoices in review" at bounding box center [63, 107] width 29 height 6
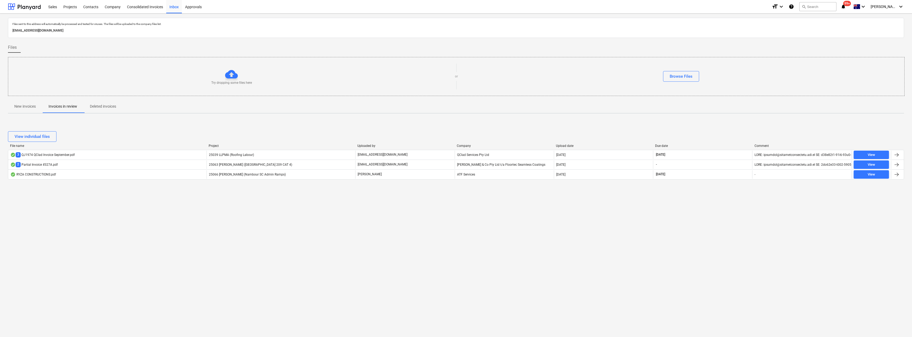
click at [373, 164] on p "invoices@ryzaconstructions.com.au" at bounding box center [383, 164] width 50 height 5
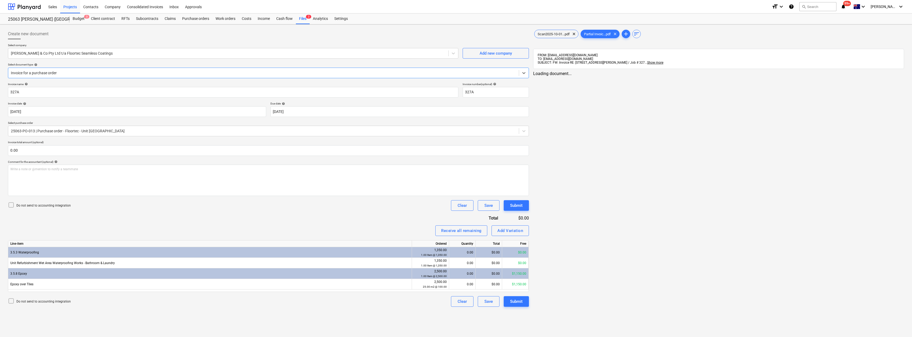
type input "327A"
type input "01 Oct 2025"
type input "15 Oct 2025"
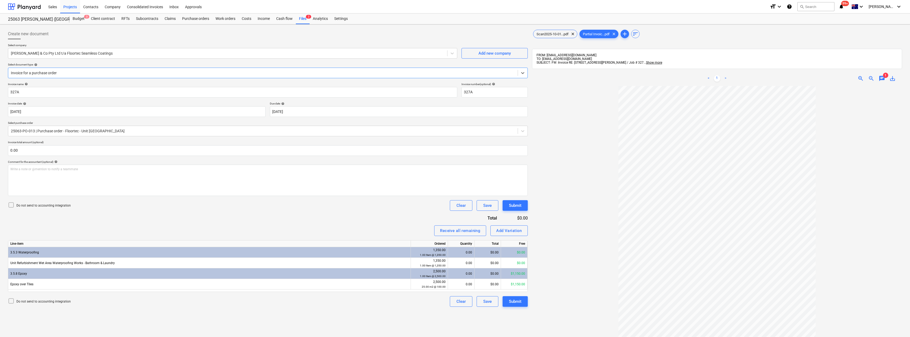
click at [455, 78] on span "chat" at bounding box center [882, 78] width 6 height 6
click at [455, 94] on span "close" at bounding box center [895, 93] width 6 height 6
click at [455, 79] on span "chat" at bounding box center [882, 78] width 6 height 6
click at [455, 128] on div "Write a note or @mention to notify a teammate ﻿" at bounding box center [845, 134] width 106 height 31
click at [455, 121] on span "Extar $" at bounding box center [799, 123] width 10 height 4
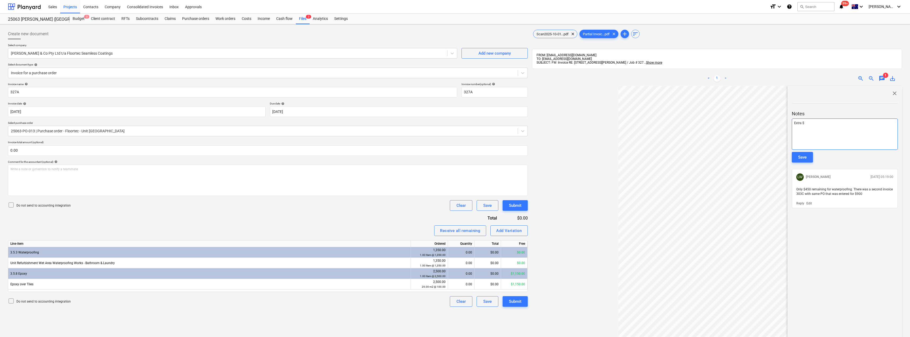
click at [455, 120] on div "Extra $" at bounding box center [845, 134] width 106 height 31
click at [455, 156] on div "Save" at bounding box center [802, 157] width 8 height 7
click at [455, 188] on span "Extra $00 to PO. Approved?" at bounding box center [815, 189] width 39 height 4
click at [175, 6] on div "Inbox" at bounding box center [174, 7] width 16 height 14
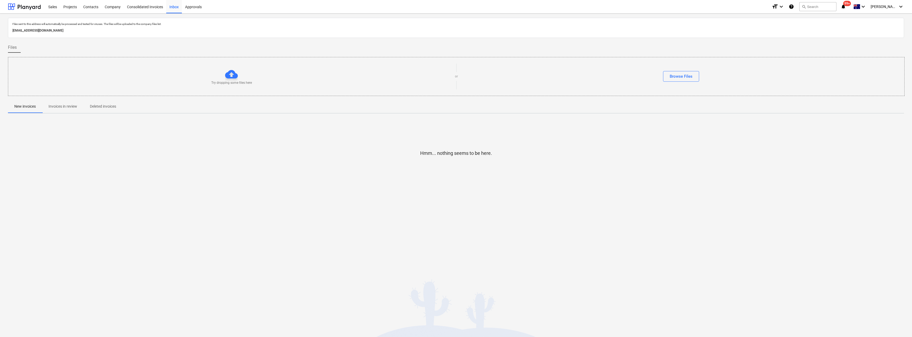
click at [59, 105] on p "Invoices in review" at bounding box center [63, 107] width 29 height 6
click at [833, 9] on button "search Search" at bounding box center [817, 6] width 37 height 9
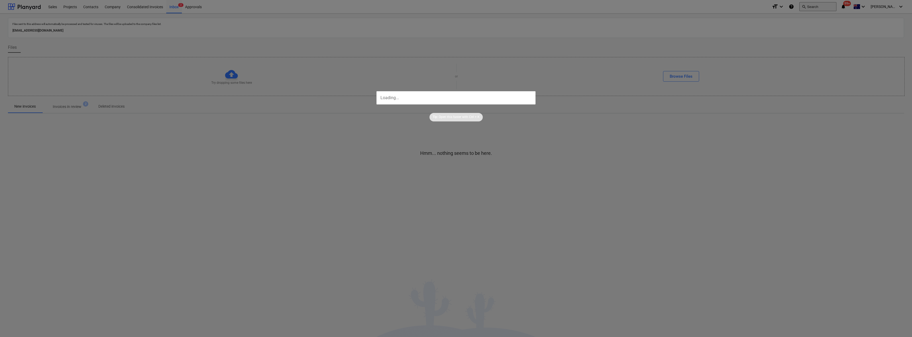
click at [833, 9] on div at bounding box center [456, 168] width 912 height 337
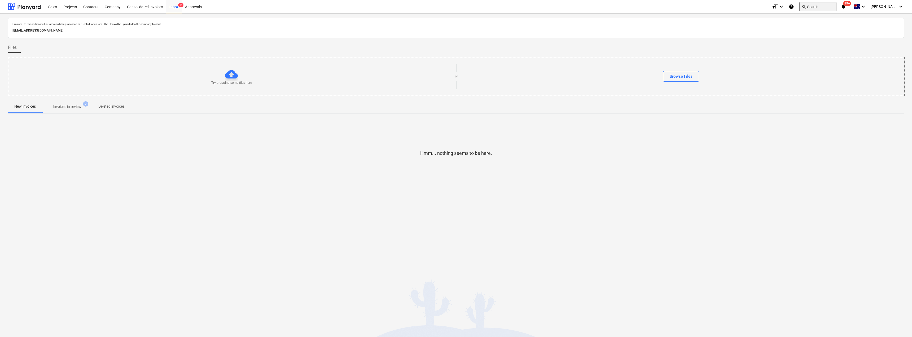
click at [836, 8] on button "search Search" at bounding box center [817, 6] width 37 height 9
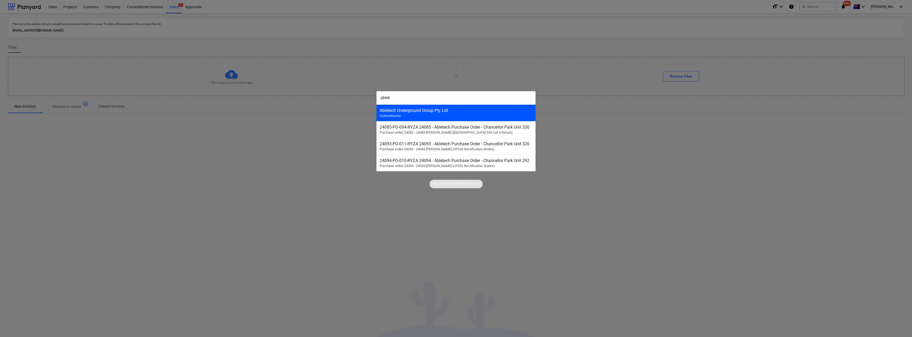
type input "ablet"
click at [417, 113] on div "Abletech Underground Group Pty Ltd Subcontractor" at bounding box center [455, 112] width 159 height 17
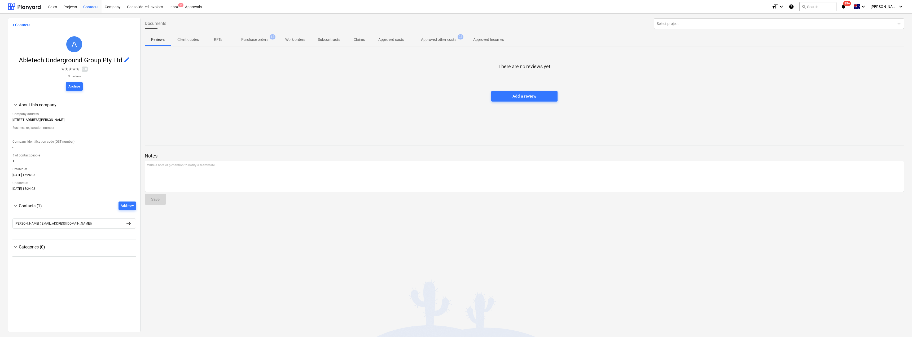
click at [257, 41] on p "Purchase orders" at bounding box center [254, 40] width 27 height 6
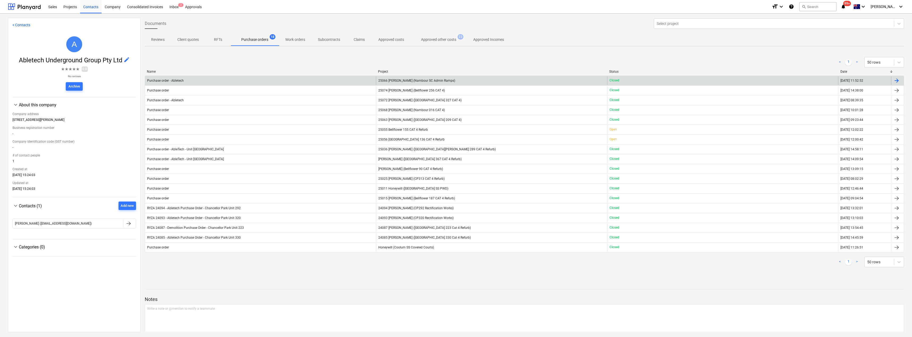
click at [385, 80] on span "25066 [PERSON_NAME] (Nambour SC Admin Ramps)" at bounding box center [416, 81] width 77 height 4
